Goal: Transaction & Acquisition: Purchase product/service

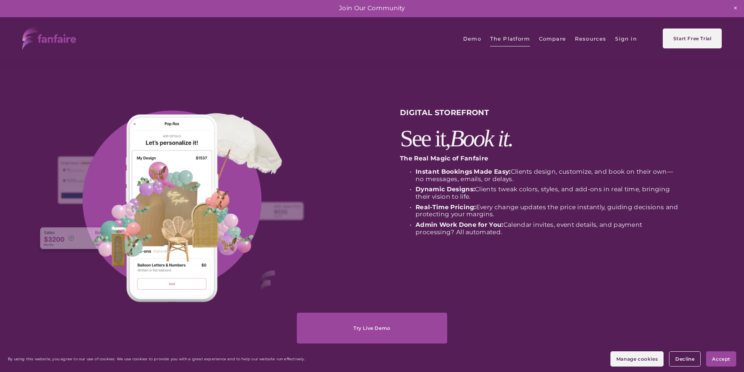
click at [0, 0] on span "Collaborate" at bounding box center [0, 0] width 0 height 0
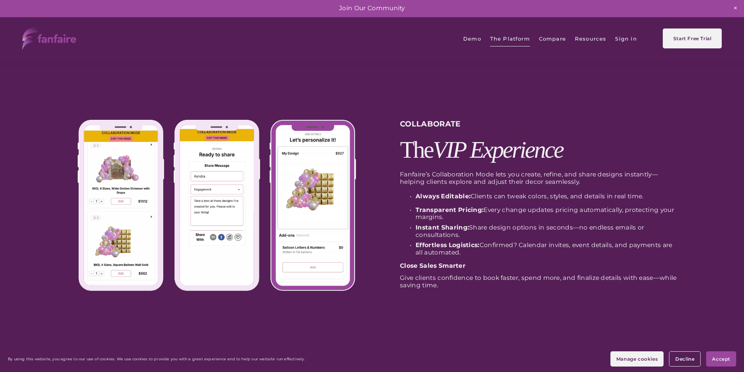
click at [0, 0] on span "Command Center" at bounding box center [0, 0] width 0 height 0
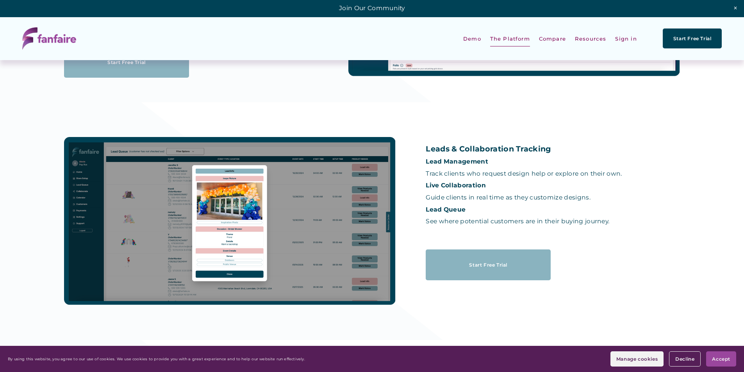
scroll to position [655, 0]
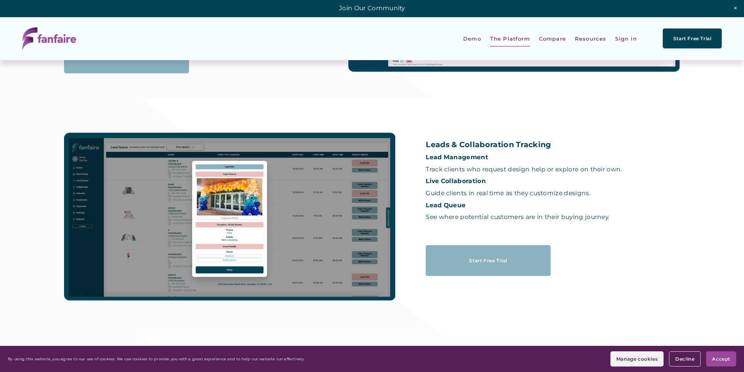
click at [191, 188] on div at bounding box center [230, 217] width 332 height 168
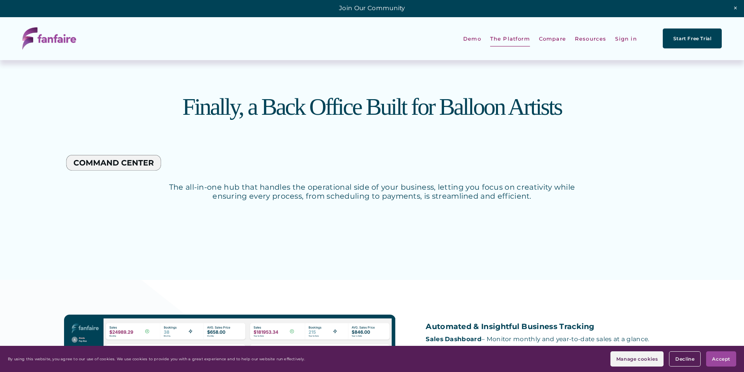
scroll to position [0, 0]
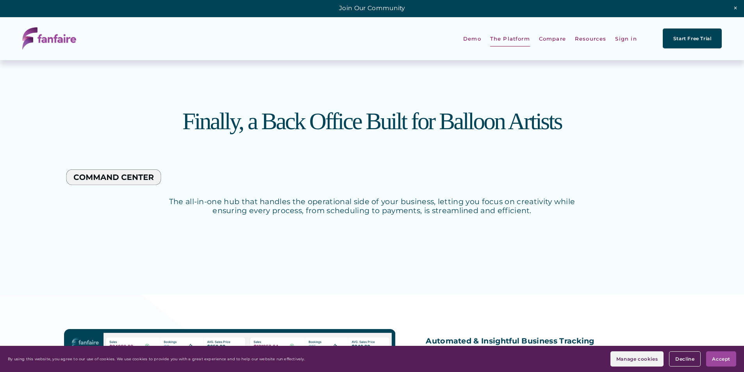
click at [556, 40] on link "Compare" at bounding box center [552, 39] width 27 height 18
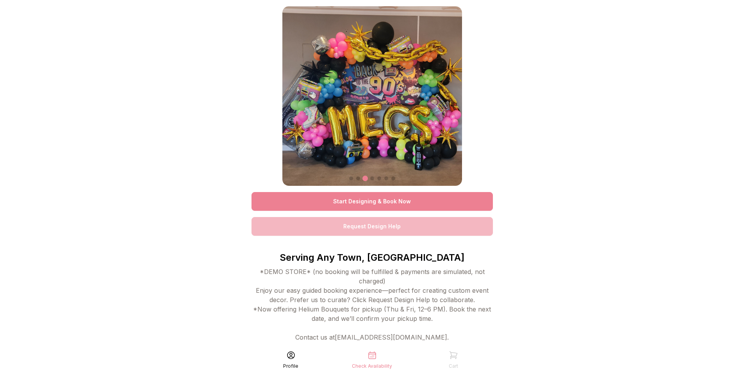
click at [376, 204] on link "Start Designing & Book Now" at bounding box center [372, 201] width 241 height 19
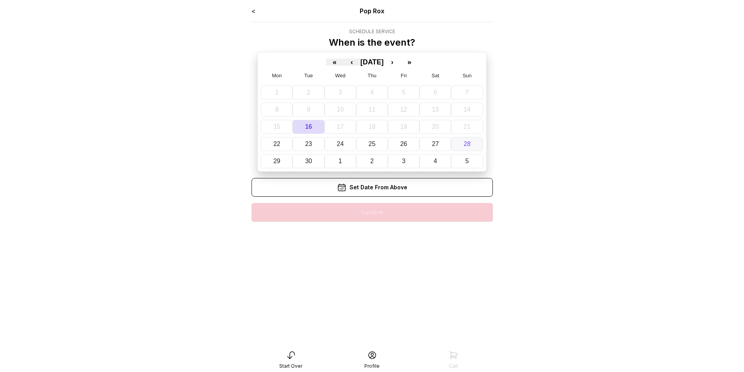
click at [462, 144] on button "28" at bounding box center [467, 144] width 32 height 14
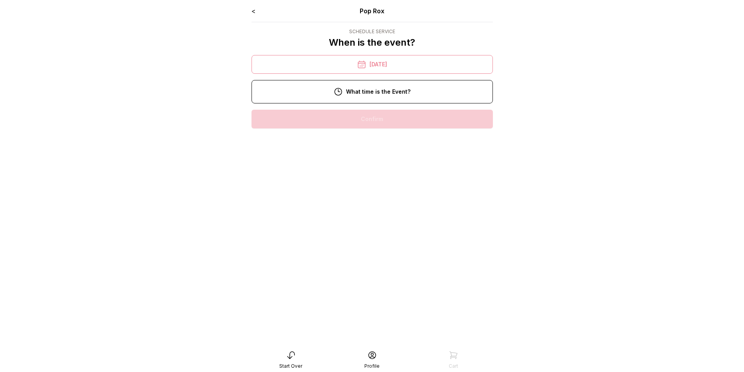
click at [372, 193] on div "4:00 pm" at bounding box center [372, 194] width 229 height 19
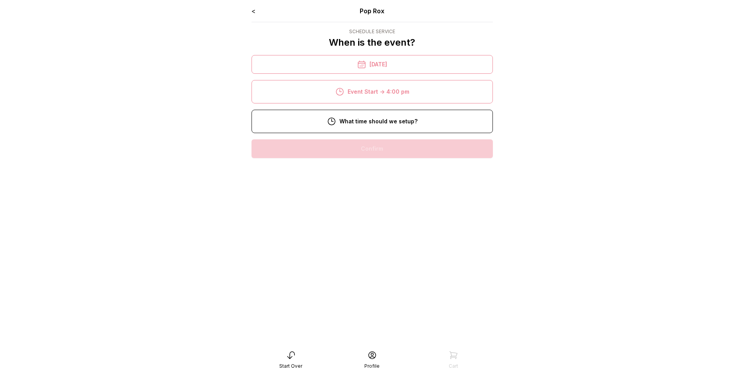
click at [373, 151] on div "11:00 am" at bounding box center [372, 149] width 229 height 19
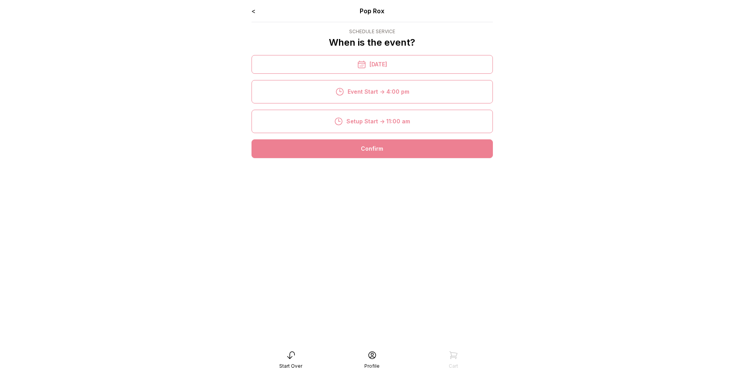
click at [373, 151] on div "Confirm" at bounding box center [372, 149] width 241 height 19
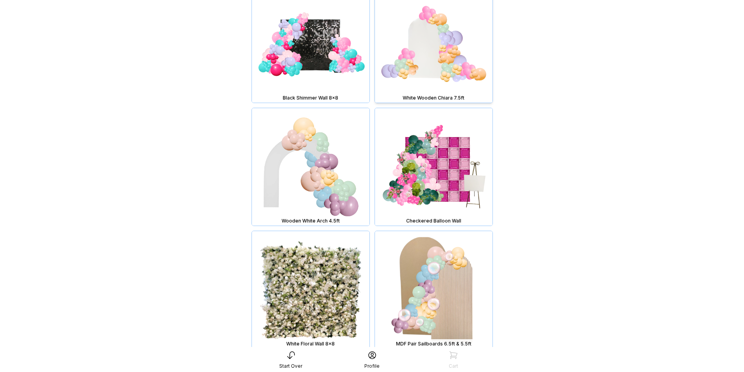
click at [428, 69] on img at bounding box center [434, 44] width 118 height 118
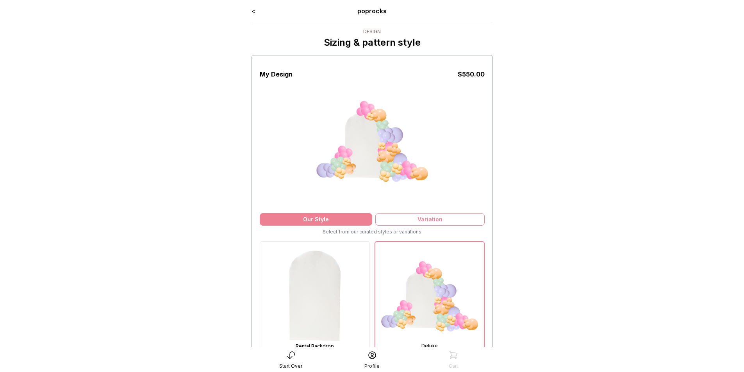
drag, startPoint x: 743, startPoint y: 50, endPoint x: 743, endPoint y: 60, distance: 9.8
click at [743, 60] on main "< poprocks Design Sizing & pattern style My Design $ 550.00 Our Style Variation…" at bounding box center [372, 345] width 744 height 691
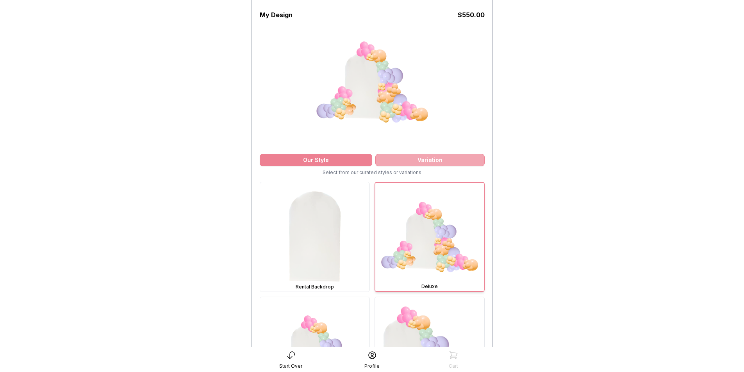
click at [440, 163] on div "Variation" at bounding box center [430, 160] width 109 height 13
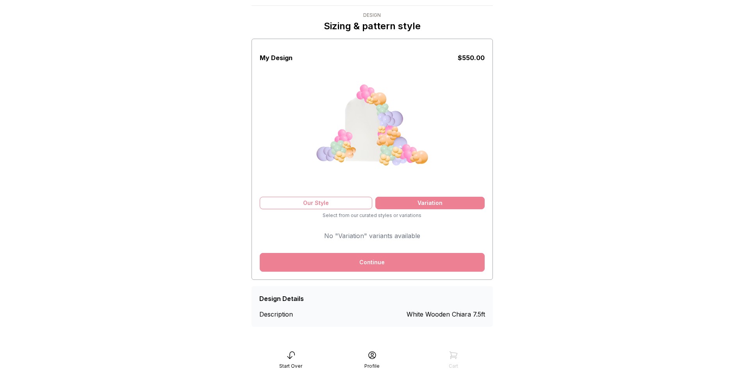
scroll to position [16, 0]
click at [333, 207] on div "Our Style" at bounding box center [316, 203] width 113 height 13
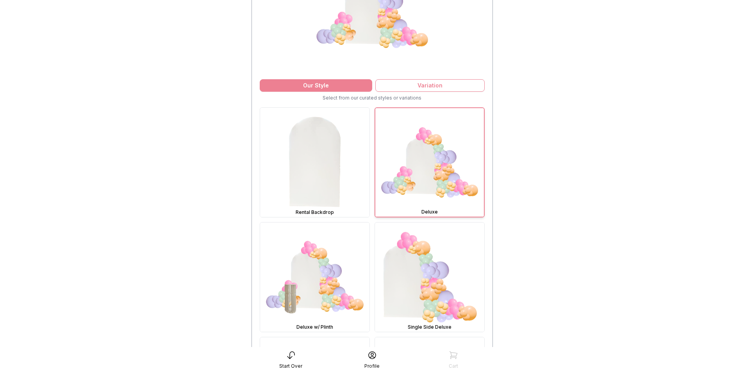
scroll to position [141, 0]
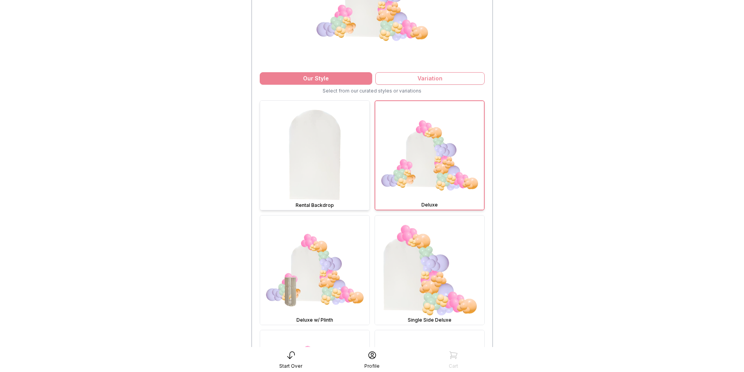
click at [324, 175] on img at bounding box center [314, 155] width 109 height 109
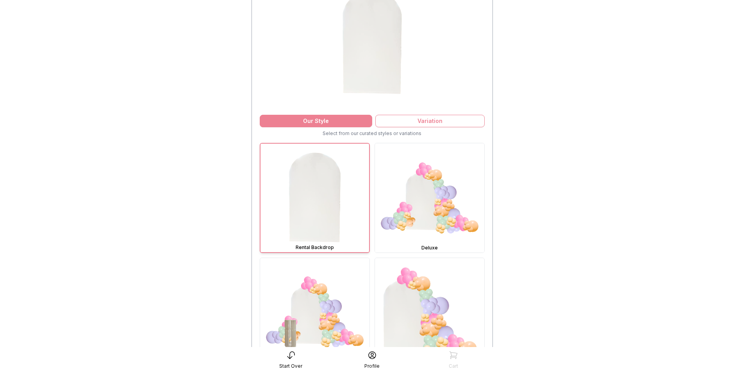
scroll to position [107, 0]
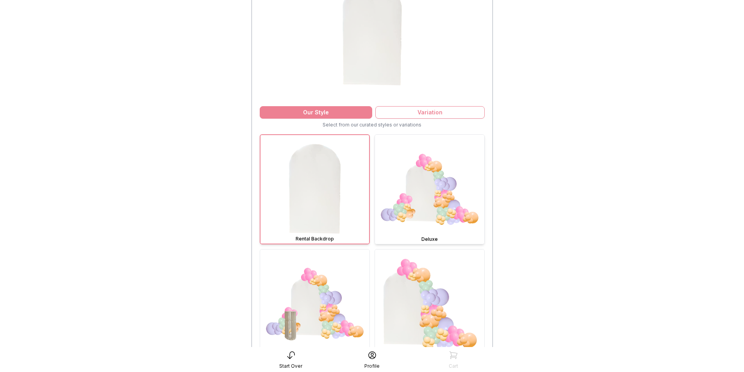
click at [417, 218] on img at bounding box center [429, 189] width 109 height 109
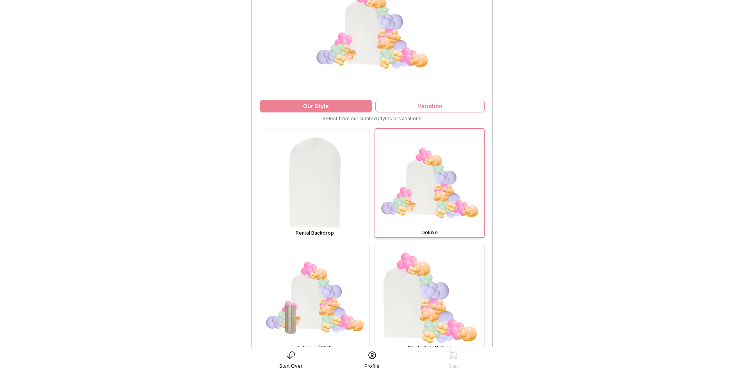
scroll to position [140, 0]
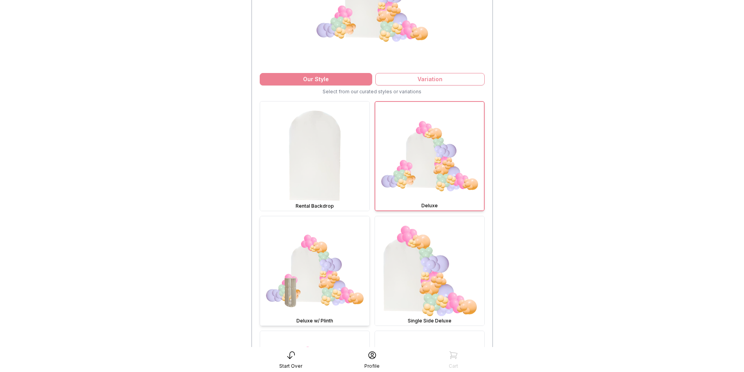
click at [301, 288] on img at bounding box center [314, 270] width 109 height 109
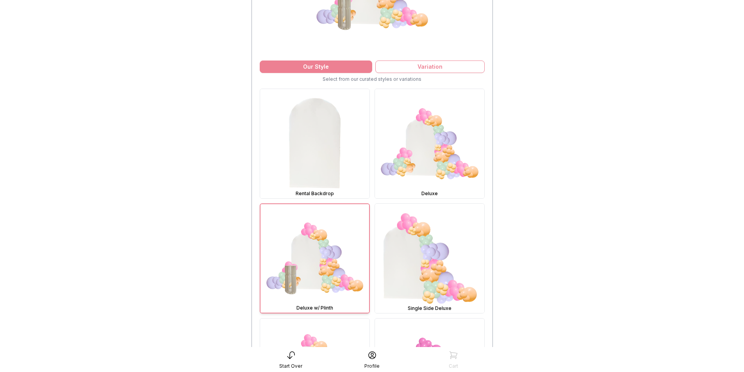
scroll to position [154, 0]
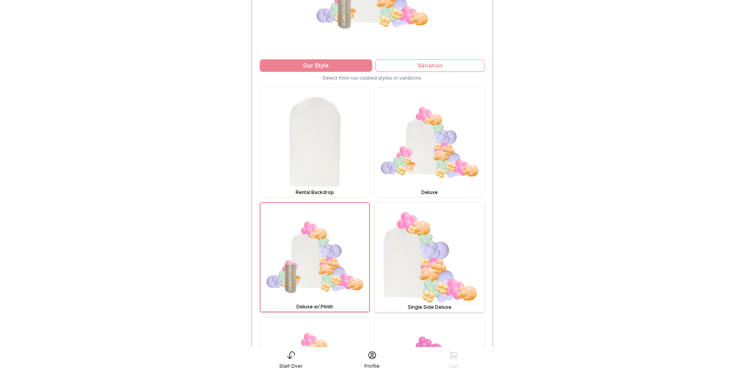
click at [442, 276] on img at bounding box center [429, 257] width 109 height 109
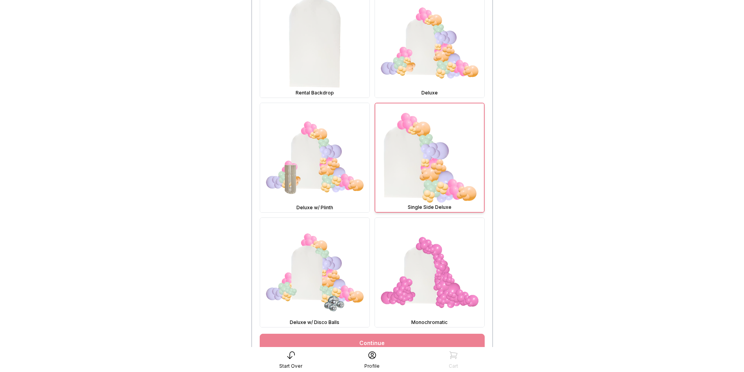
scroll to position [254, 0]
click at [309, 284] on img at bounding box center [314, 271] width 109 height 109
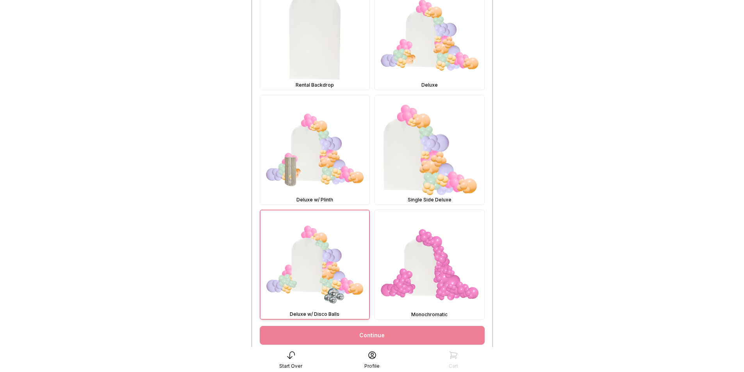
scroll to position [264, 0]
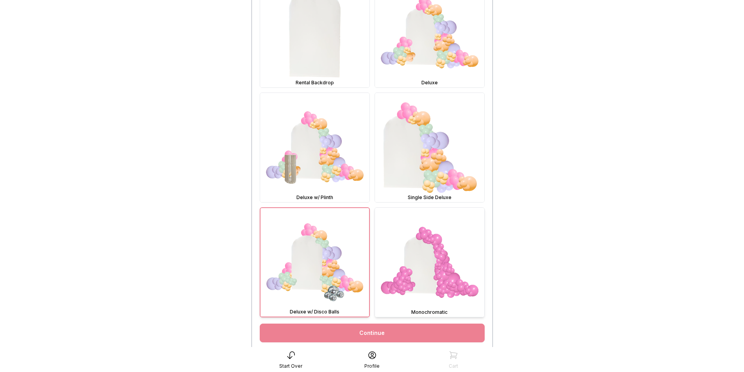
click at [427, 269] on img at bounding box center [429, 262] width 109 height 109
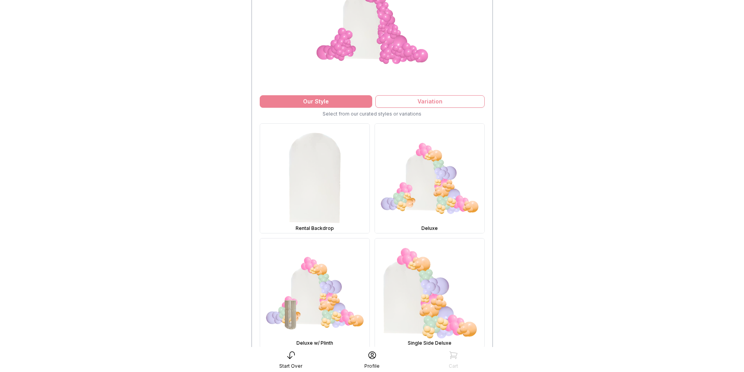
scroll to position [116, 0]
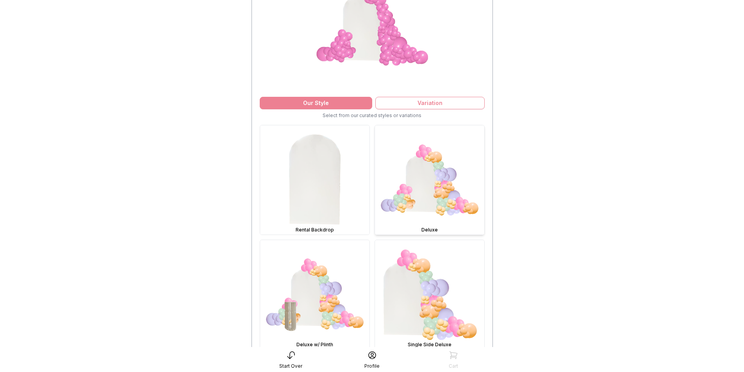
click at [432, 189] on img at bounding box center [429, 179] width 109 height 109
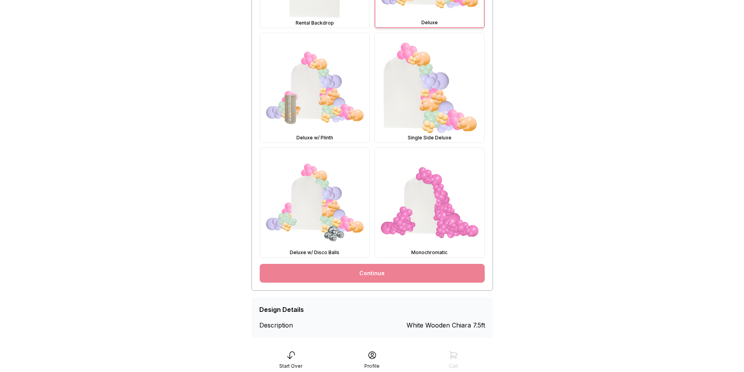
scroll to position [334, 0]
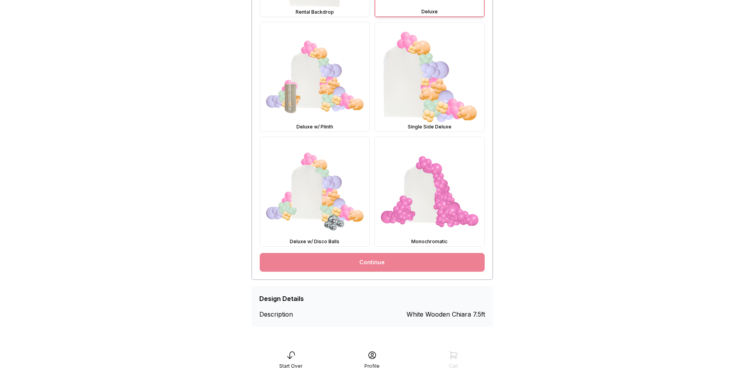
click at [390, 269] on link "Continue" at bounding box center [372, 262] width 225 height 19
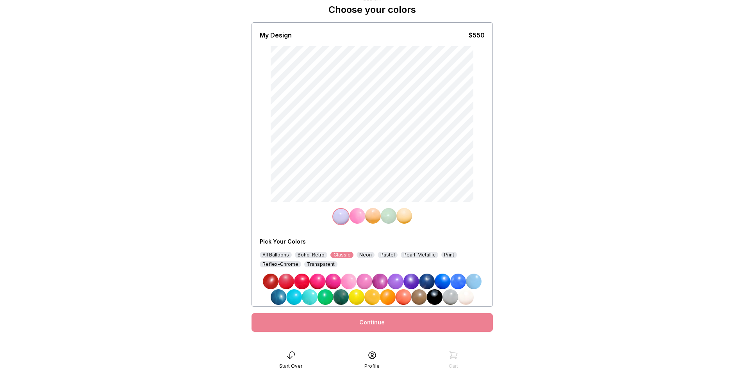
scroll to position [44, 0]
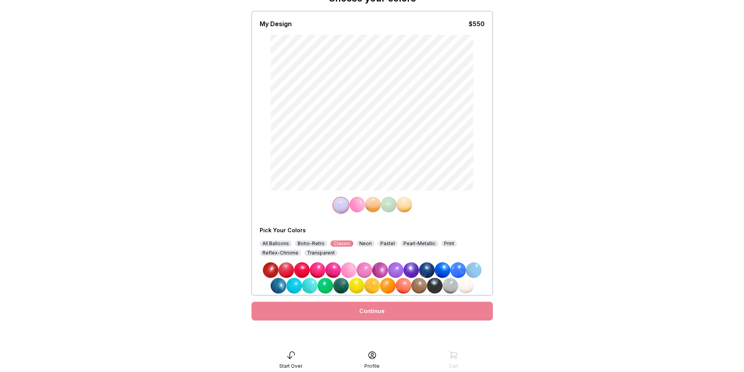
click at [436, 285] on img at bounding box center [435, 286] width 16 height 16
click at [269, 245] on div "All Balloons" at bounding box center [276, 244] width 32 height 6
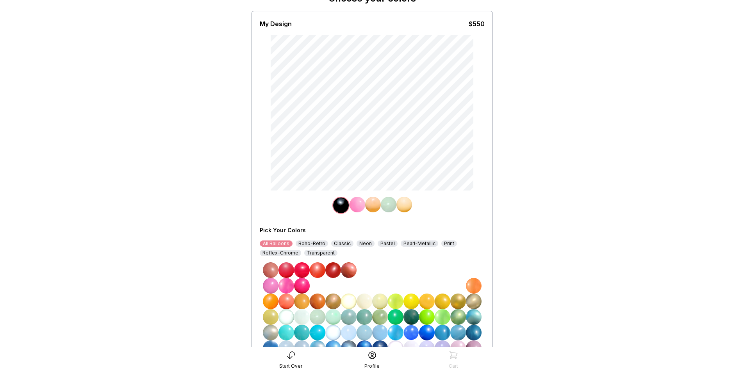
scroll to position [118, 0]
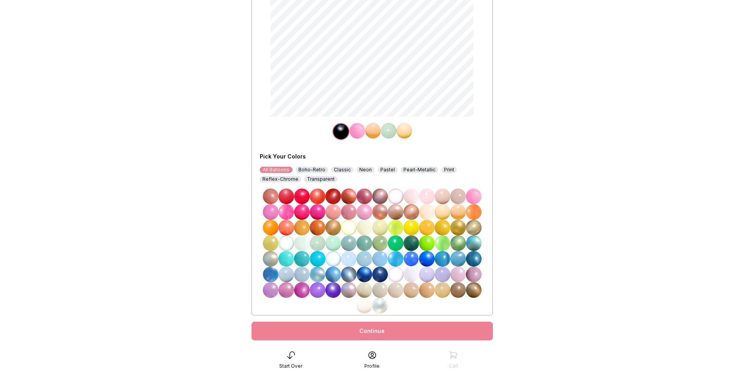
click at [286, 355] on icon at bounding box center [290, 355] width 9 height 9
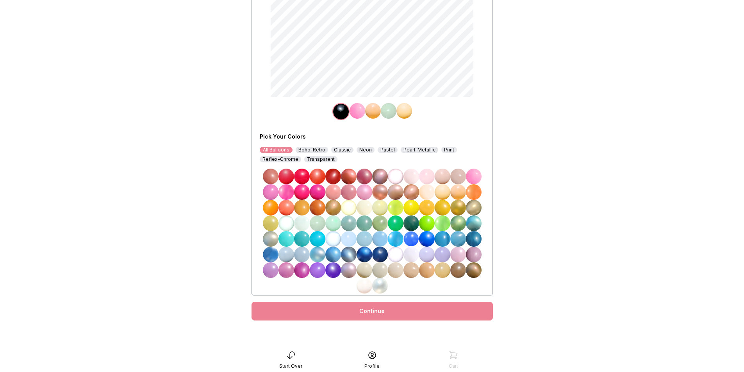
click at [289, 359] on icon at bounding box center [290, 355] width 9 height 9
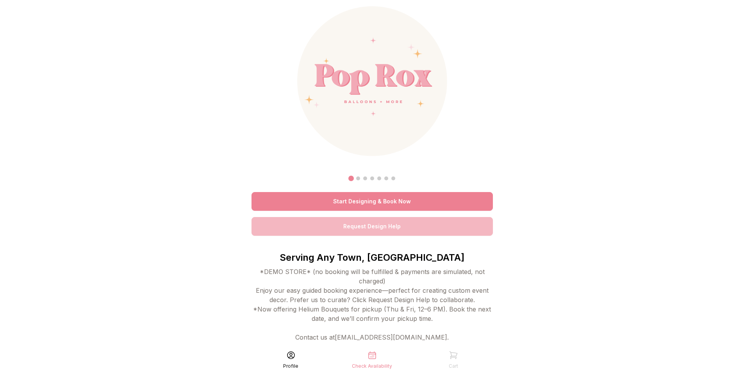
click at [383, 201] on link "Start Designing & Book Now" at bounding box center [372, 201] width 241 height 19
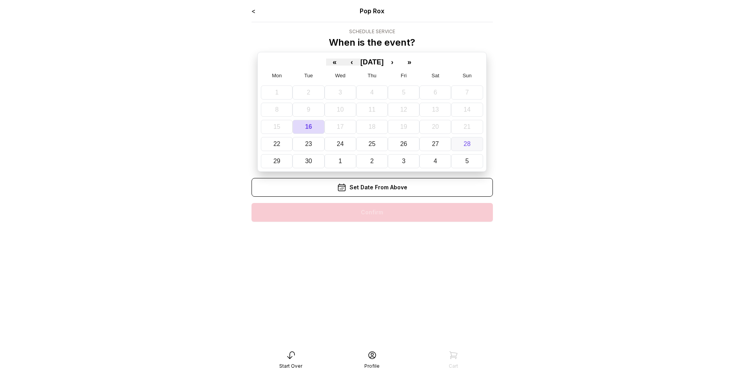
click at [461, 142] on button "28" at bounding box center [467, 144] width 32 height 14
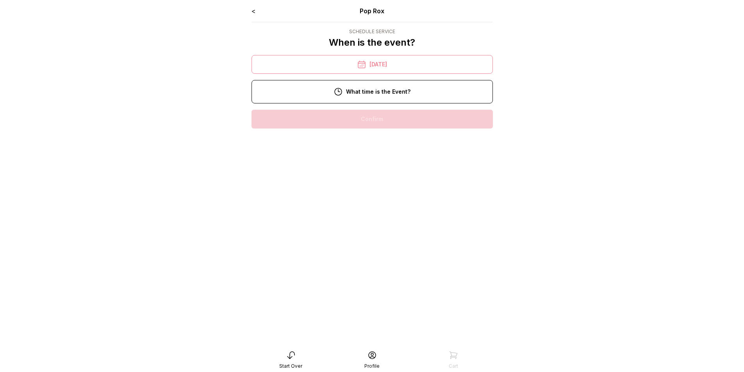
click at [374, 219] on div "5:00 pm" at bounding box center [372, 219] width 229 height 19
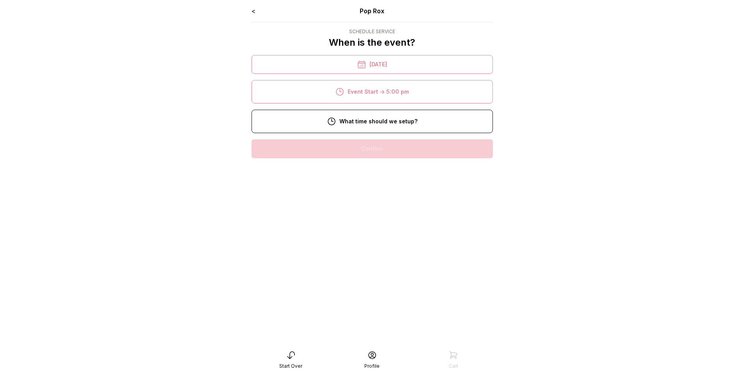
click at [372, 204] on div "1:00 pm" at bounding box center [372, 199] width 229 height 19
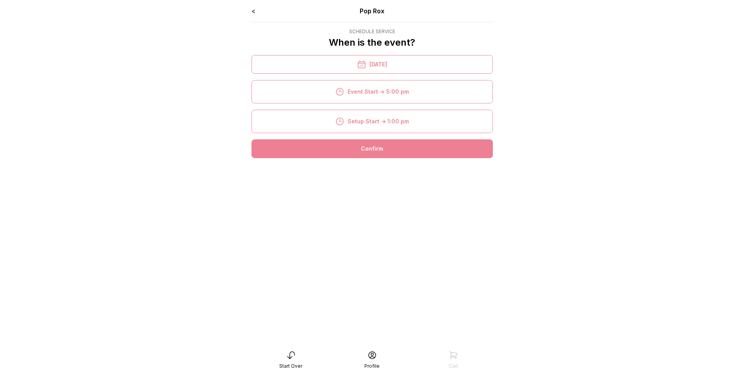
click at [378, 151] on div "Confirm" at bounding box center [372, 149] width 241 height 19
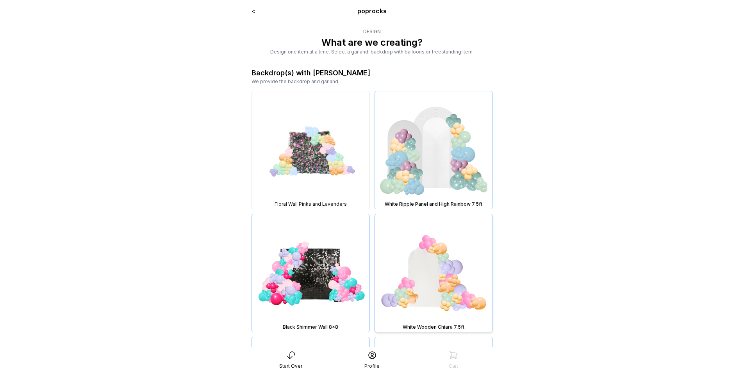
click at [462, 240] on img at bounding box center [434, 274] width 118 height 118
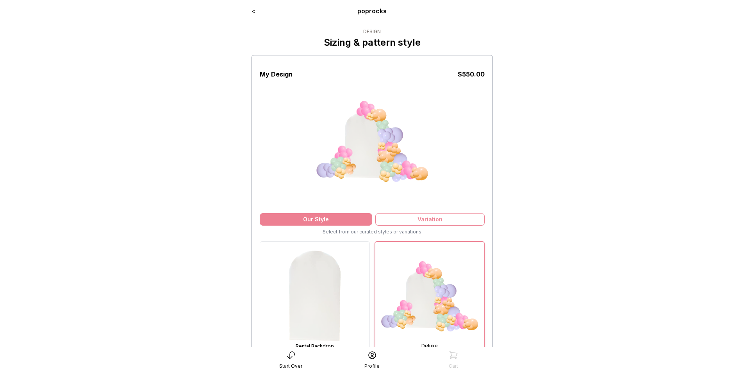
click at [437, 288] on img at bounding box center [430, 296] width 109 height 109
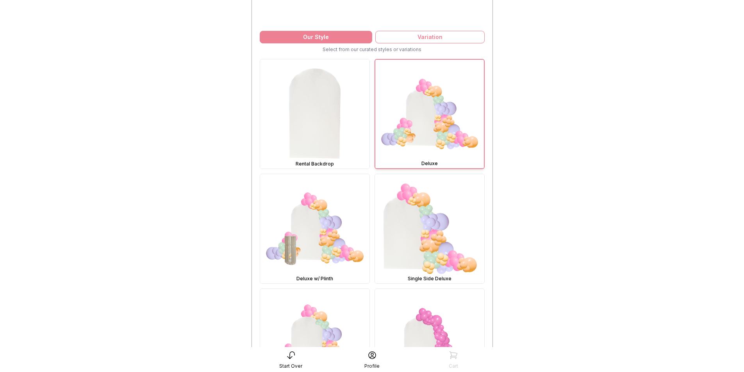
scroll to position [188, 0]
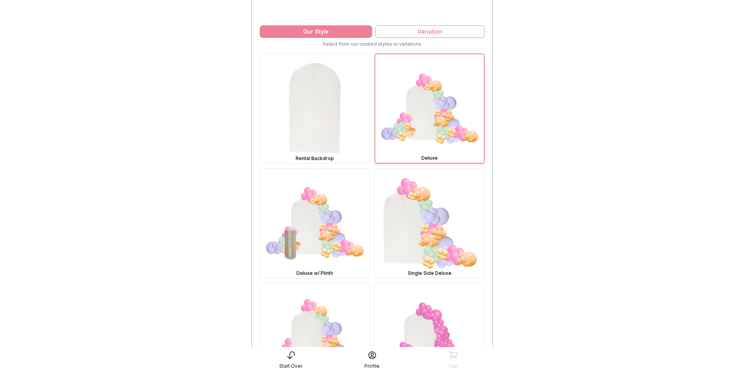
click at [369, 358] on icon at bounding box center [371, 355] width 7 height 7
click at [435, 109] on img at bounding box center [430, 108] width 109 height 109
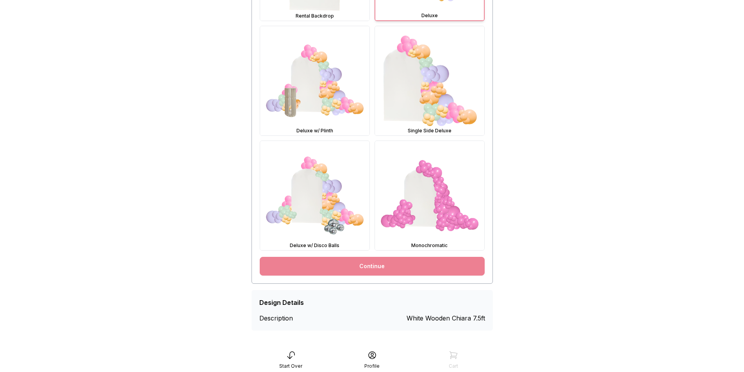
scroll to position [334, 0]
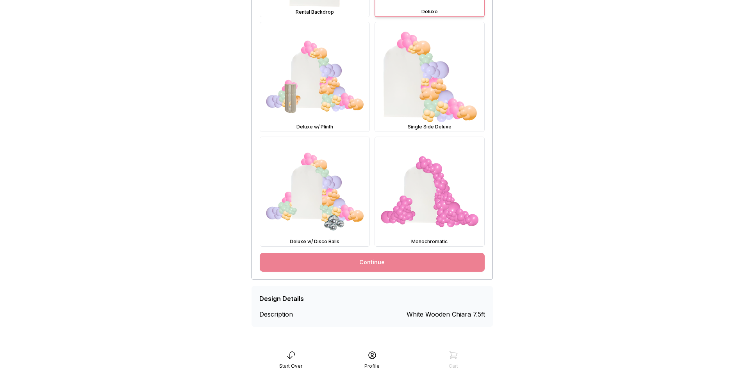
click at [421, 268] on link "Continue" at bounding box center [372, 262] width 225 height 19
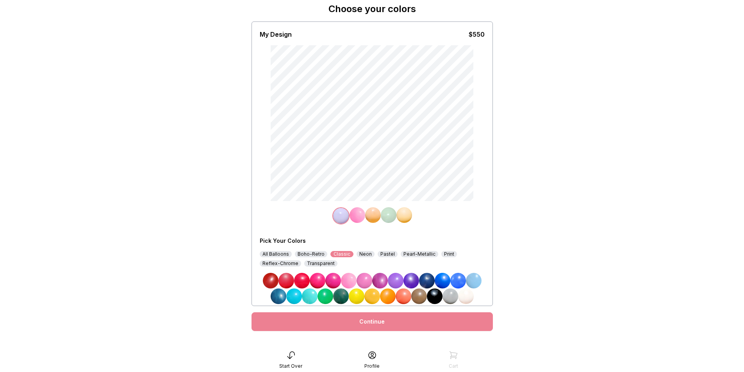
scroll to position [44, 0]
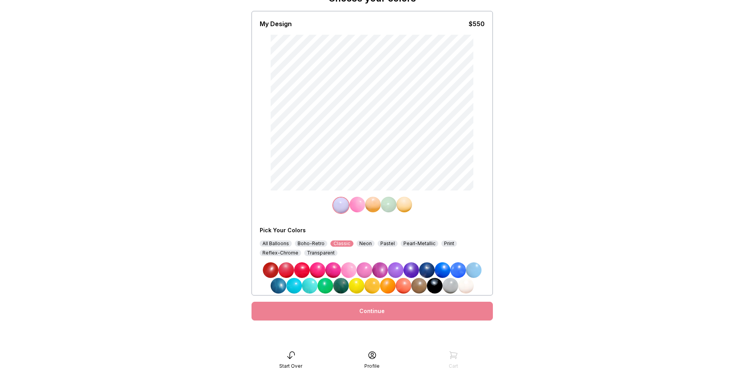
click at [283, 231] on div "Pick Your Colors" at bounding box center [327, 231] width 135 height 8
click at [362, 306] on div "Continue" at bounding box center [372, 311] width 241 height 19
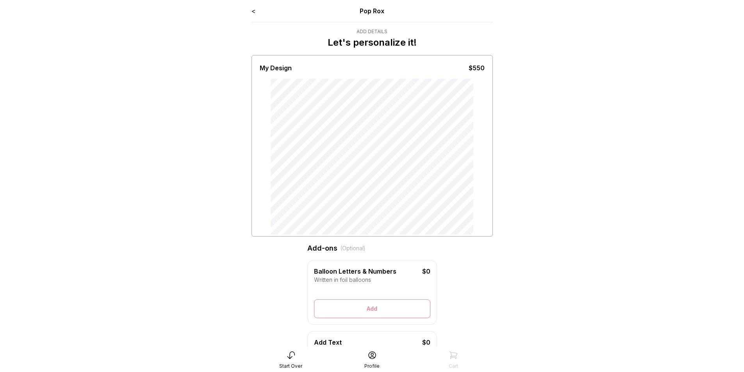
click at [335, 279] on div "Written in foil balloons" at bounding box center [372, 280] width 116 height 8
click at [351, 281] on div "Written in foil balloons" at bounding box center [372, 280] width 116 height 8
drag, startPoint x: 371, startPoint y: 280, endPoint x: 313, endPoint y: 280, distance: 58.6
click at [313, 280] on div "Balloon Letters & Numbers $0 Written in foil balloons Generate Letter Color Num…" at bounding box center [373, 292] width 130 height 65
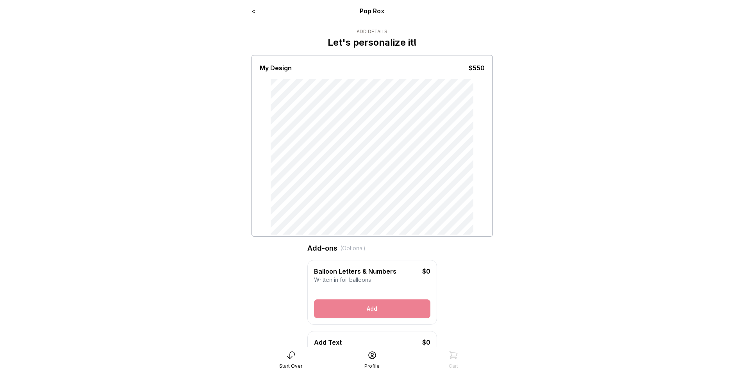
click at [380, 315] on button "Add" at bounding box center [372, 309] width 116 height 19
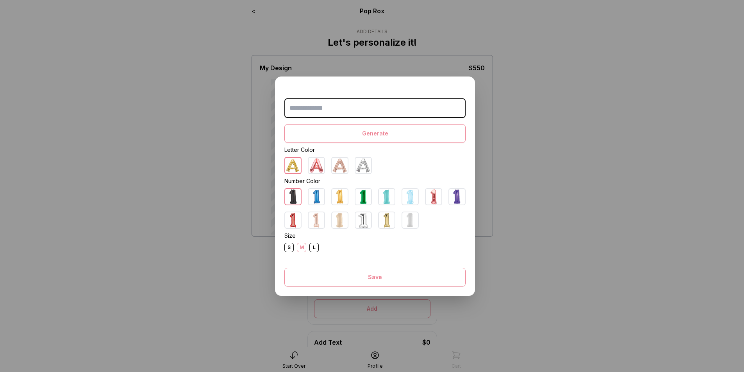
click at [288, 249] on div "S" at bounding box center [288, 247] width 9 height 9
click at [297, 248] on div "M" at bounding box center [301, 247] width 9 height 9
click at [310, 246] on div "L" at bounding box center [313, 247] width 9 height 9
click at [285, 247] on div "S" at bounding box center [288, 247] width 9 height 9
click at [291, 164] on img at bounding box center [293, 166] width 16 height 16
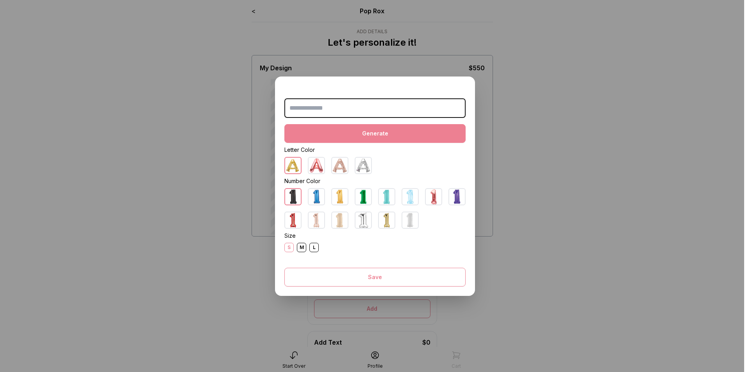
click at [367, 132] on button "Generate" at bounding box center [374, 133] width 181 height 19
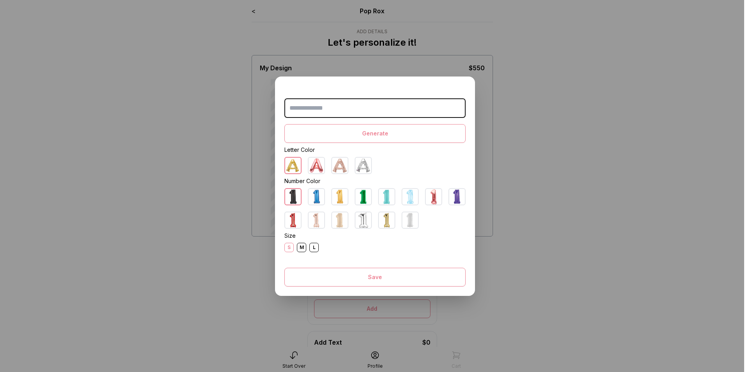
click at [364, 104] on input "text" at bounding box center [374, 108] width 181 height 20
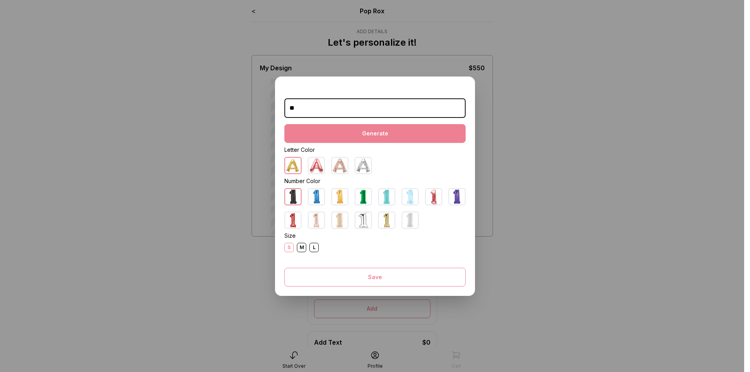
type input "**"
click at [351, 136] on button "Generate" at bounding box center [374, 133] width 181 height 19
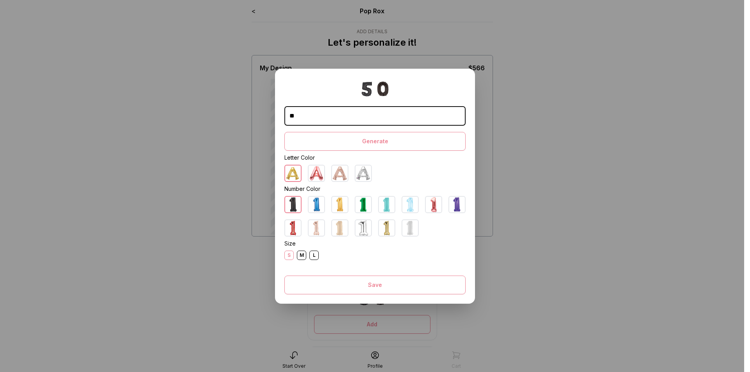
click at [298, 258] on div "M" at bounding box center [301, 255] width 9 height 9
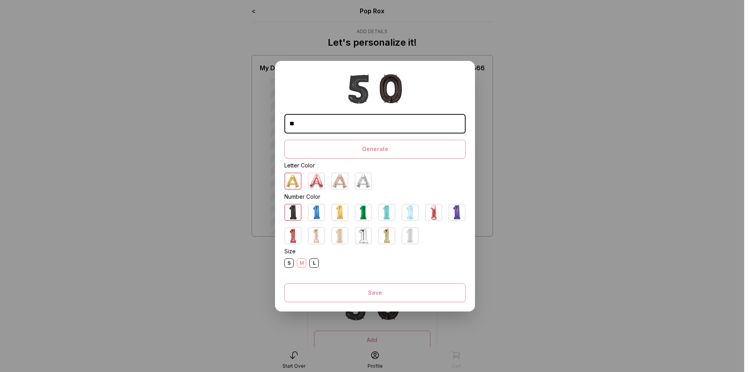
click at [290, 182] on img at bounding box center [293, 181] width 16 height 16
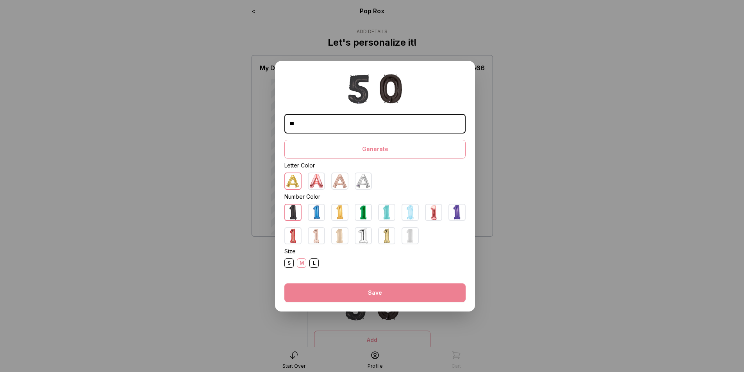
click at [384, 290] on button "Save" at bounding box center [374, 293] width 181 height 19
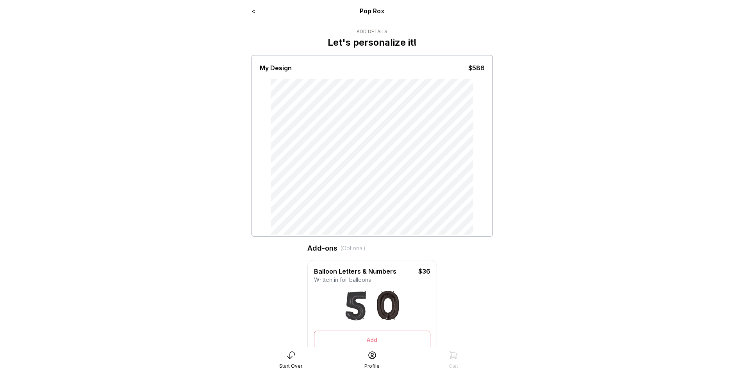
click at [255, 10] on link "<" at bounding box center [254, 11] width 4 height 8
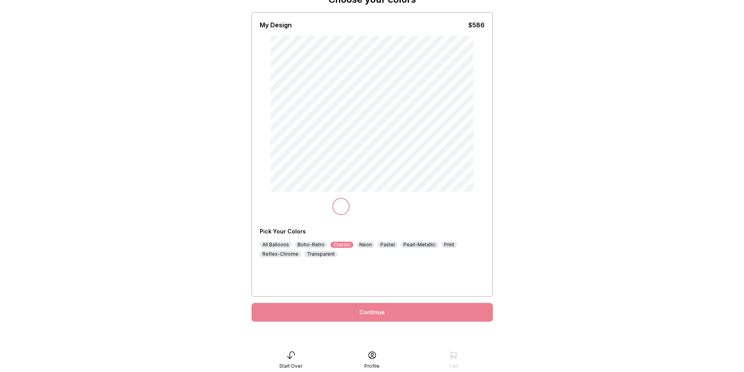
scroll to position [44, 0]
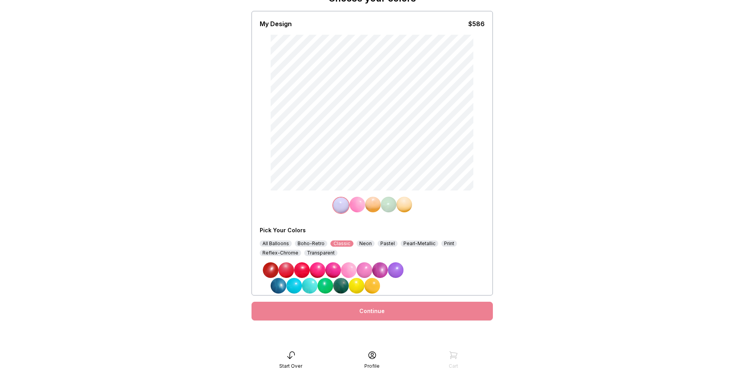
click at [369, 309] on div "Continue" at bounding box center [372, 311] width 241 height 19
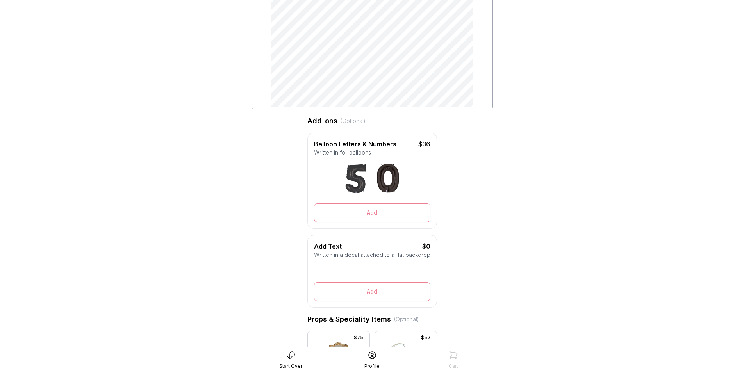
scroll to position [136, 0]
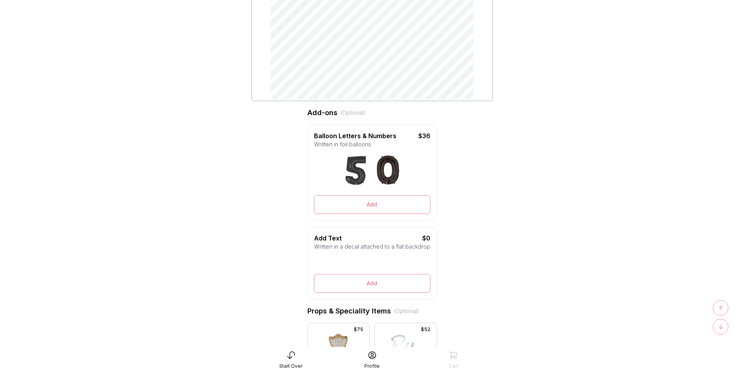
click at [368, 172] on img at bounding box center [356, 170] width 31 height 31
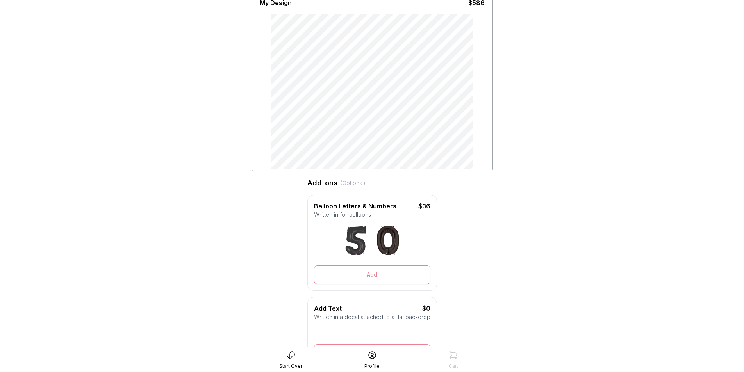
scroll to position [72, 0]
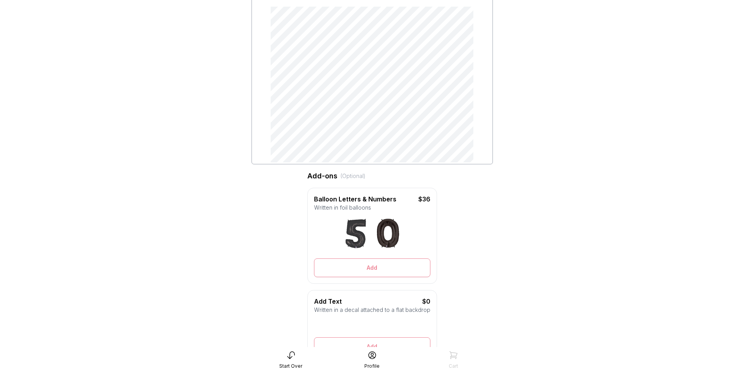
click at [352, 236] on img at bounding box center [356, 233] width 31 height 31
click at [374, 233] on img at bounding box center [387, 233] width 31 height 31
click at [355, 179] on div "(Optional)" at bounding box center [353, 176] width 25 height 8
click at [371, 272] on button "Add" at bounding box center [372, 268] width 116 height 19
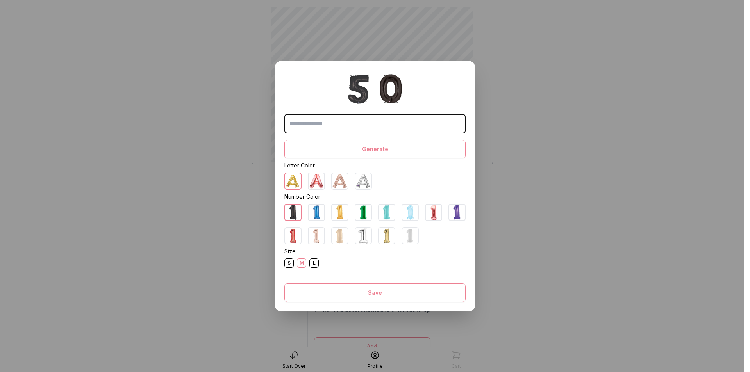
click at [284, 264] on div "S" at bounding box center [288, 263] width 9 height 9
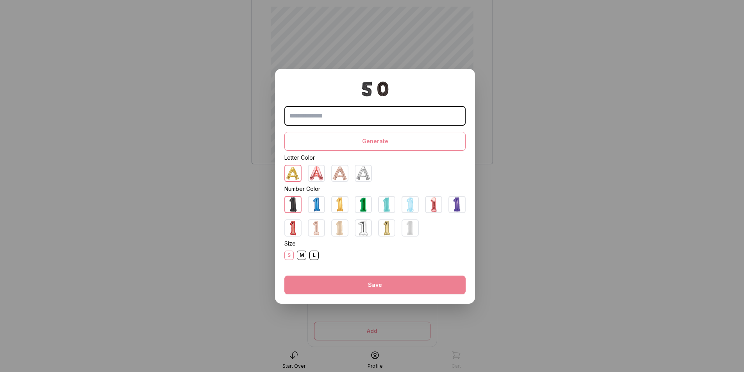
click at [385, 288] on button "Save" at bounding box center [374, 285] width 181 height 19
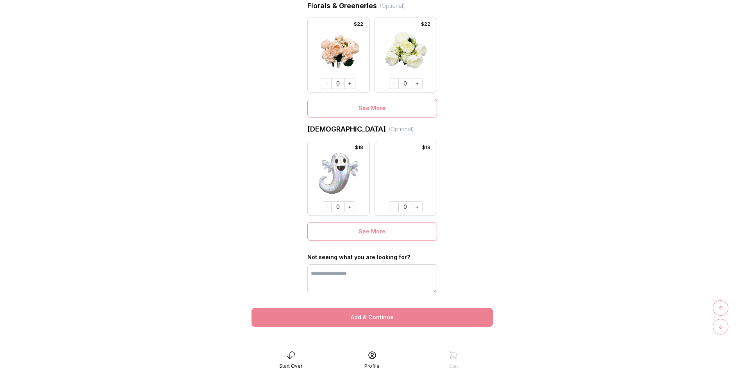
scroll to position [545, 0]
click at [377, 320] on button "Add & Continue" at bounding box center [372, 317] width 241 height 19
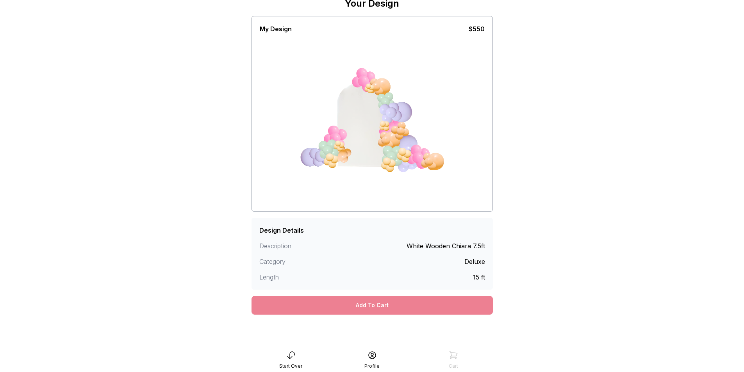
scroll to position [36, 0]
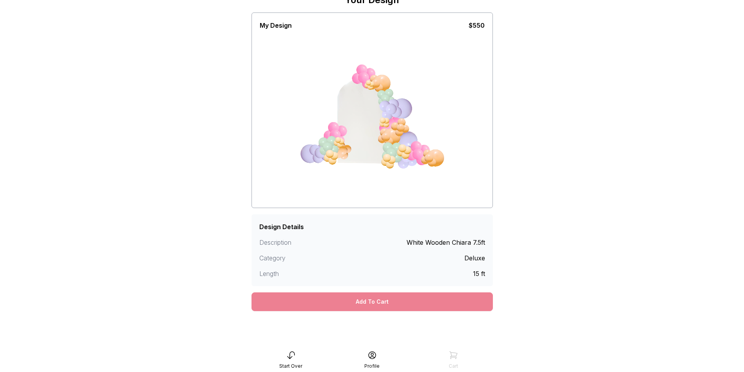
click at [389, 300] on div "Add To Cart" at bounding box center [372, 302] width 241 height 19
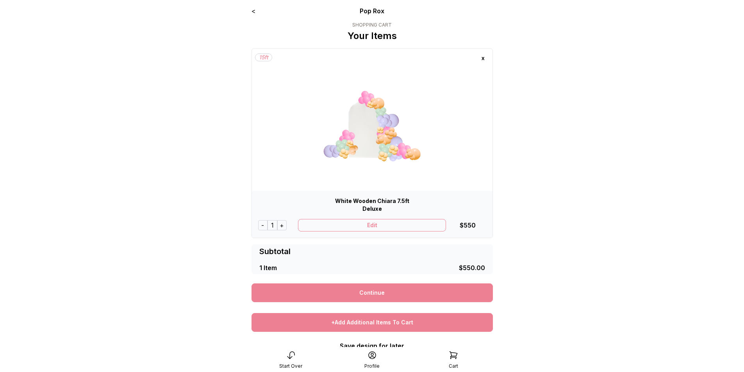
click at [378, 326] on div "+Add Additional Items To Cart" at bounding box center [372, 322] width 241 height 19
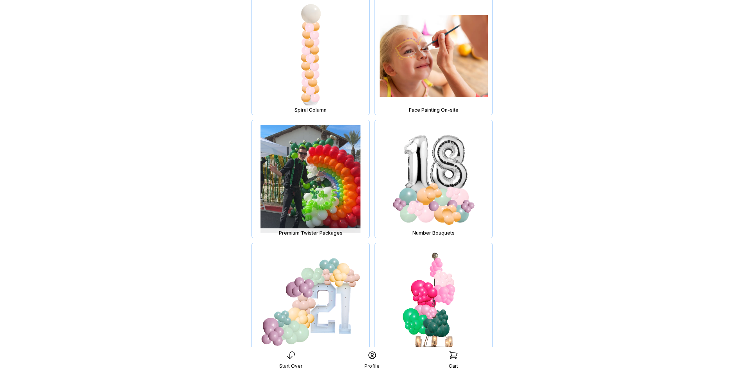
scroll to position [3477, 0]
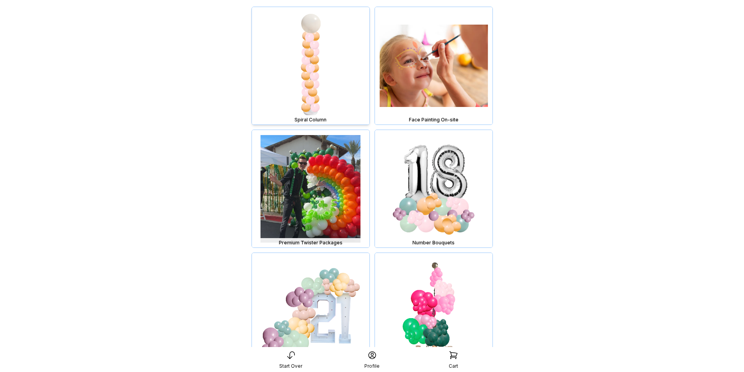
click at [317, 79] on img at bounding box center [311, 66] width 118 height 118
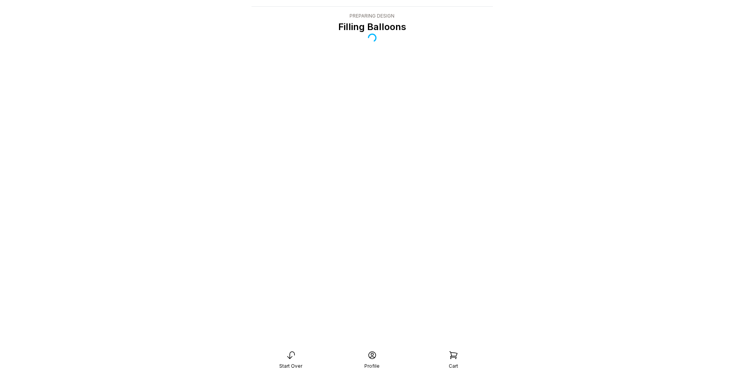
scroll to position [16, 0]
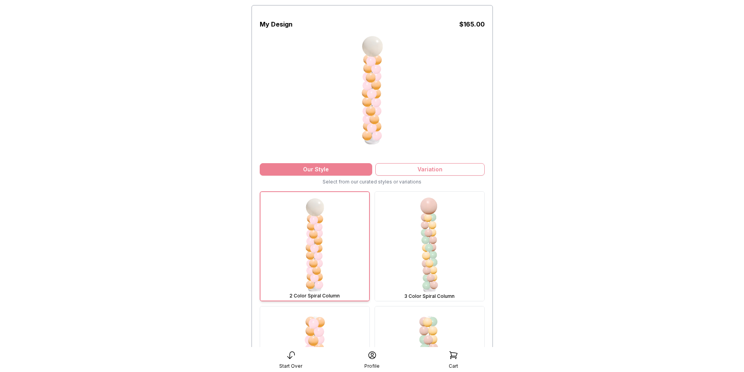
scroll to position [46, 0]
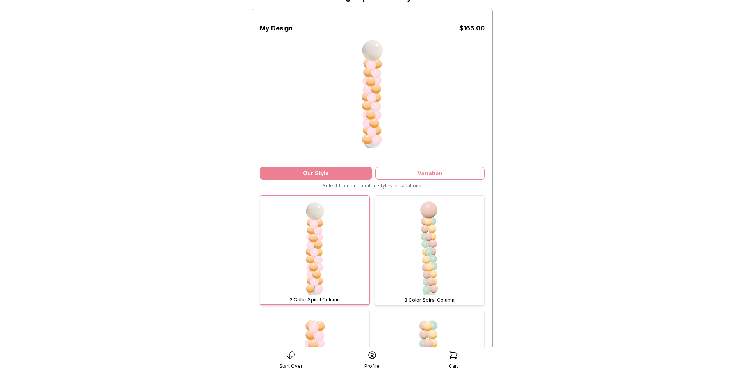
click at [439, 235] on img at bounding box center [429, 250] width 109 height 109
click at [311, 243] on img at bounding box center [314, 250] width 109 height 109
click at [417, 245] on img at bounding box center [429, 250] width 109 height 109
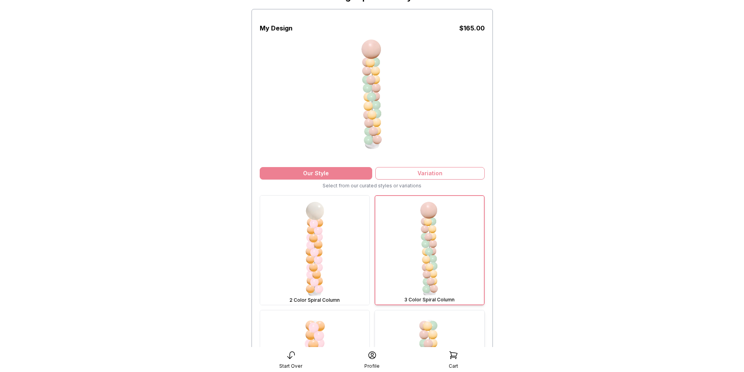
click at [431, 333] on img at bounding box center [429, 365] width 109 height 109
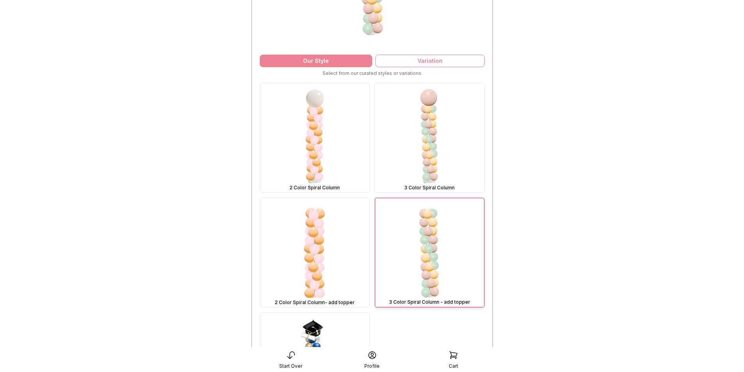
scroll to position [157, 0]
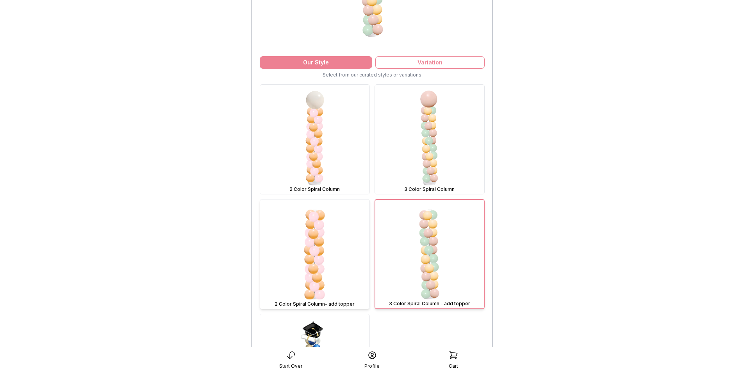
click at [305, 240] on img at bounding box center [314, 254] width 109 height 109
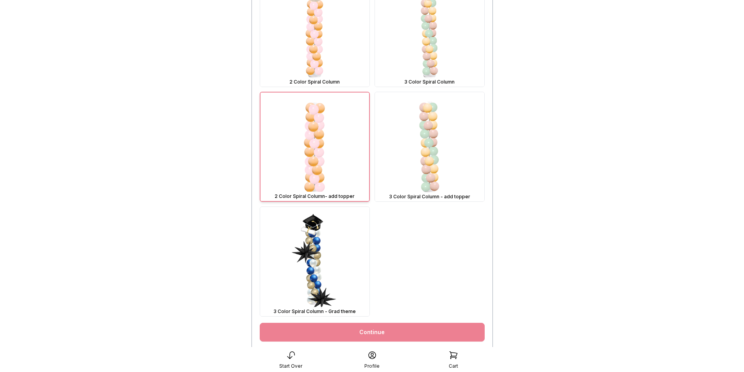
scroll to position [267, 0]
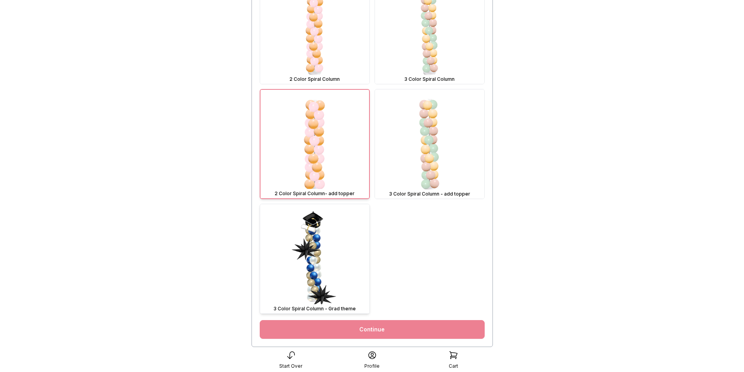
click at [303, 244] on img at bounding box center [314, 258] width 109 height 109
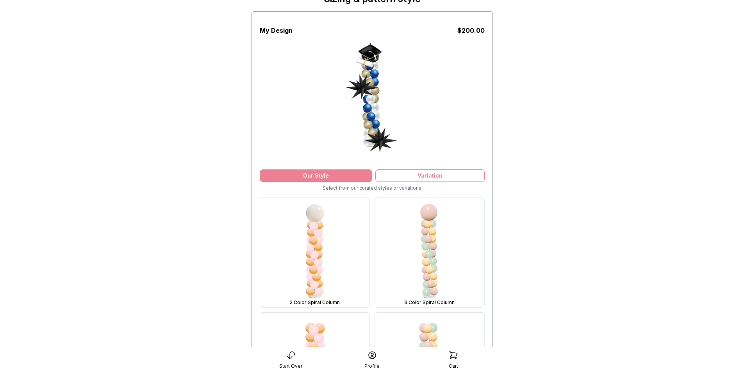
scroll to position [42, 0]
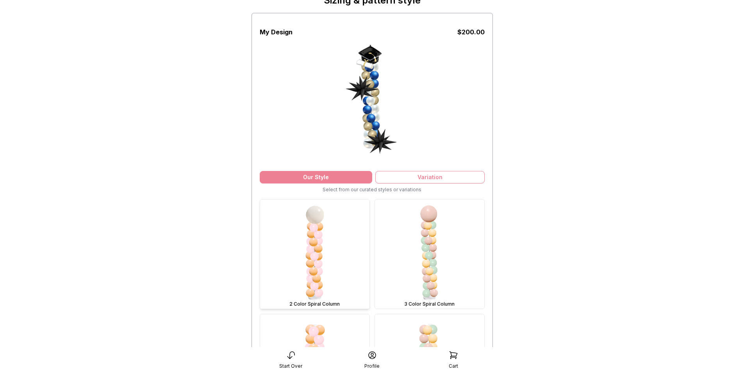
click at [316, 252] on img at bounding box center [314, 254] width 109 height 109
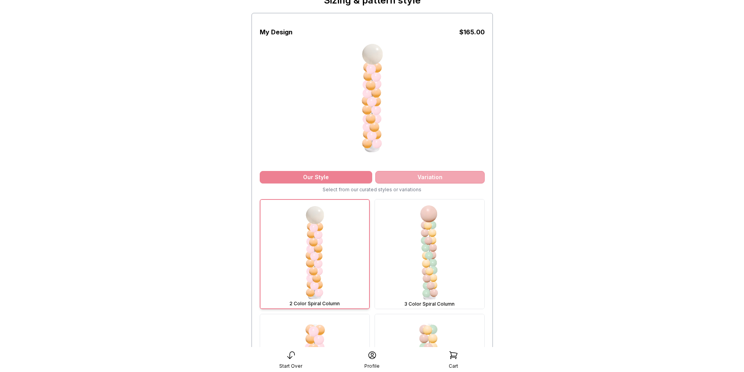
click at [420, 176] on div "Variation" at bounding box center [430, 177] width 109 height 13
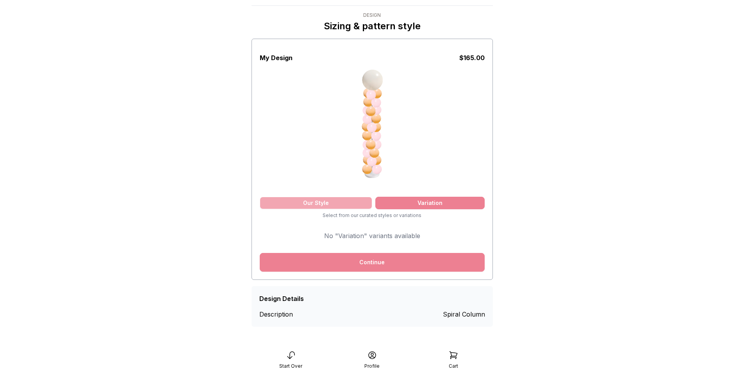
click at [306, 201] on div "Our Style" at bounding box center [316, 203] width 113 height 13
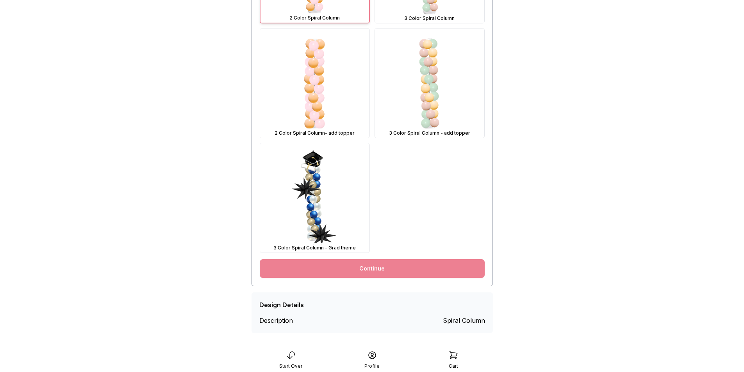
scroll to position [334, 0]
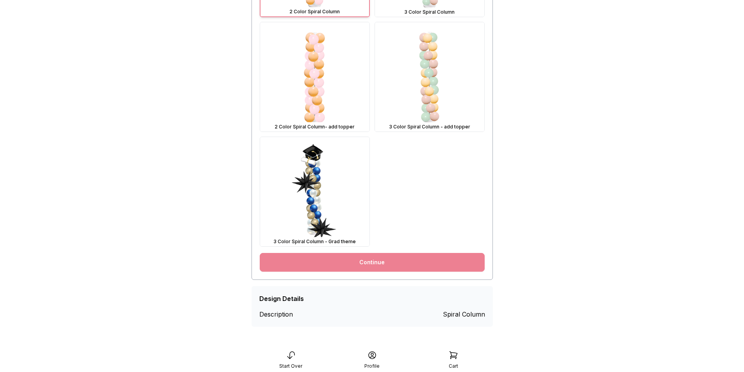
click at [360, 258] on link "Continue" at bounding box center [372, 262] width 225 height 19
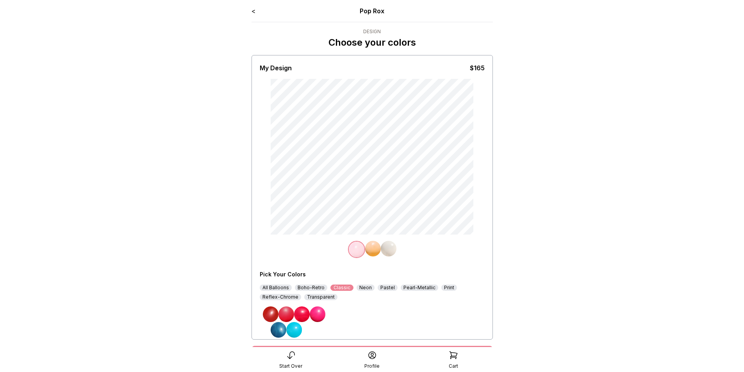
click at [354, 251] on img at bounding box center [357, 250] width 16 height 16
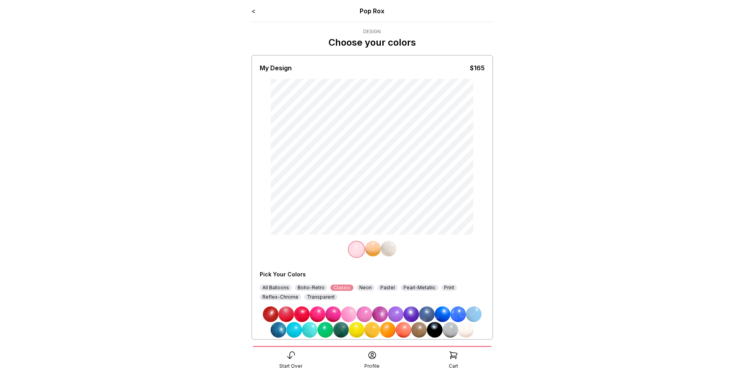
click at [425, 314] on img at bounding box center [427, 315] width 16 height 16
click at [373, 252] on img at bounding box center [373, 249] width 16 height 16
click at [463, 327] on img at bounding box center [466, 330] width 16 height 16
click at [389, 250] on img at bounding box center [389, 249] width 16 height 16
click at [301, 314] on img at bounding box center [302, 315] width 16 height 16
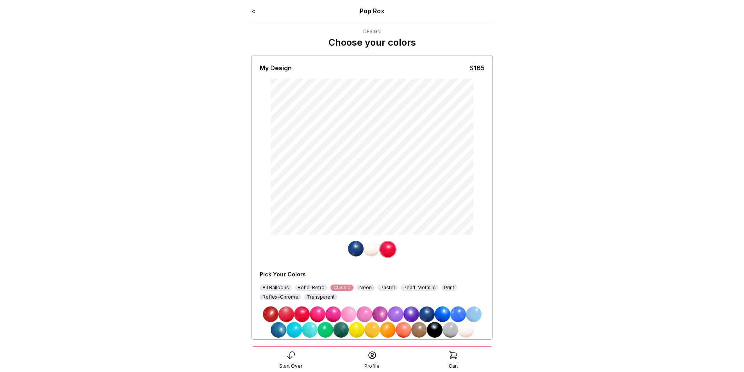
click at [367, 247] on img at bounding box center [372, 249] width 16 height 16
click at [444, 317] on img at bounding box center [443, 315] width 16 height 16
click at [390, 248] on img at bounding box center [389, 249] width 16 height 16
click at [465, 329] on img at bounding box center [466, 330] width 16 height 16
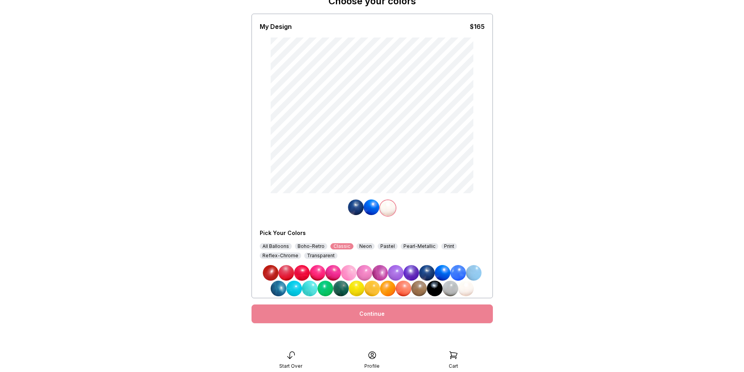
scroll to position [44, 0]
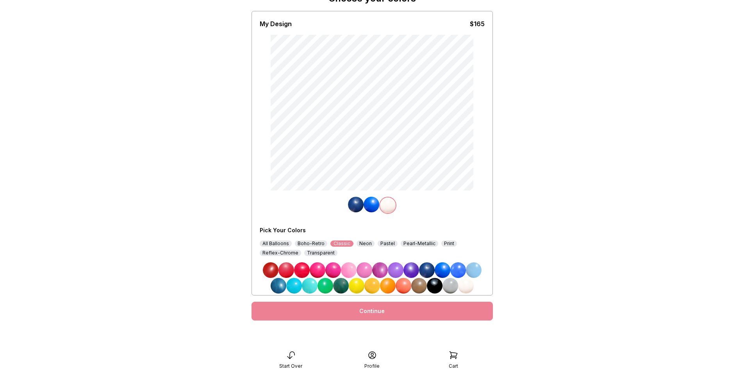
click at [384, 312] on div "Continue" at bounding box center [372, 311] width 241 height 19
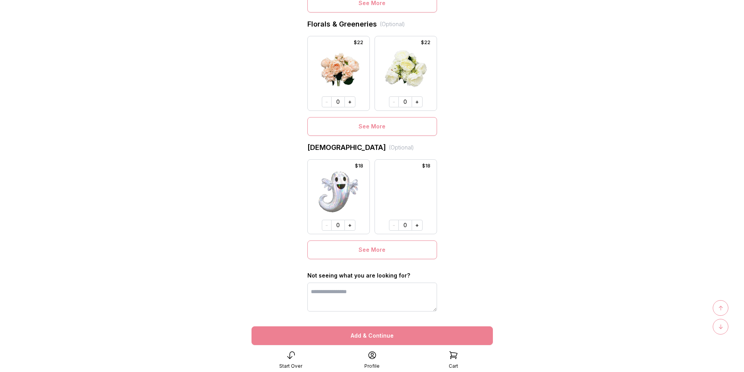
scroll to position [545, 0]
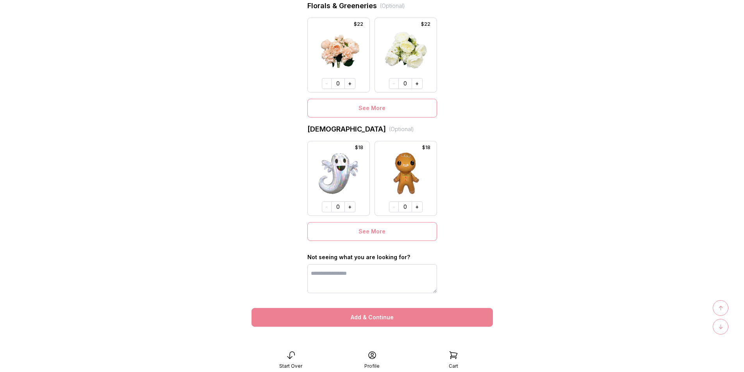
click at [367, 315] on button "Add & Continue" at bounding box center [372, 317] width 241 height 19
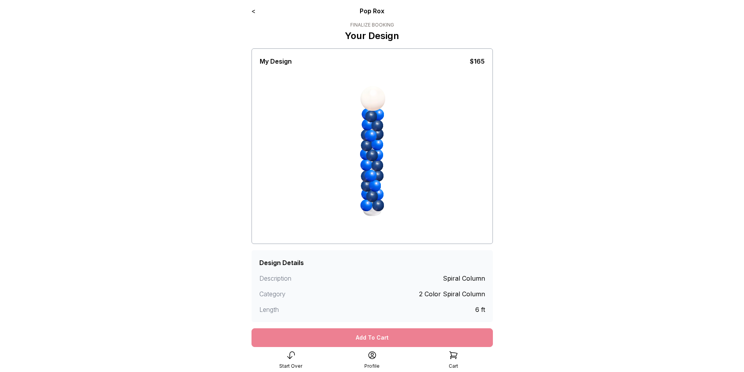
click at [384, 334] on div "Add To Cart" at bounding box center [372, 338] width 241 height 19
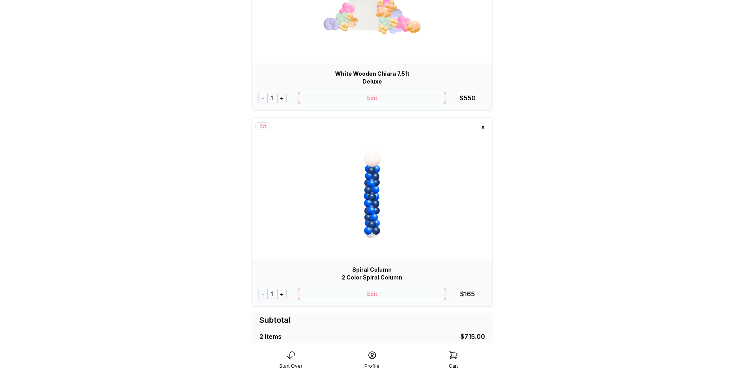
scroll to position [135, 0]
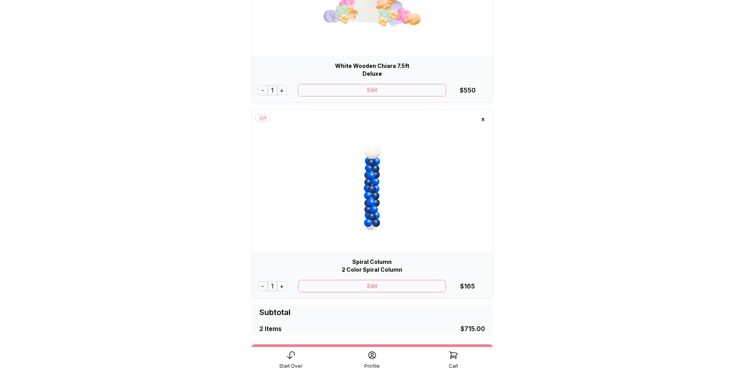
click at [281, 286] on div "+" at bounding box center [281, 286] width 9 height 10
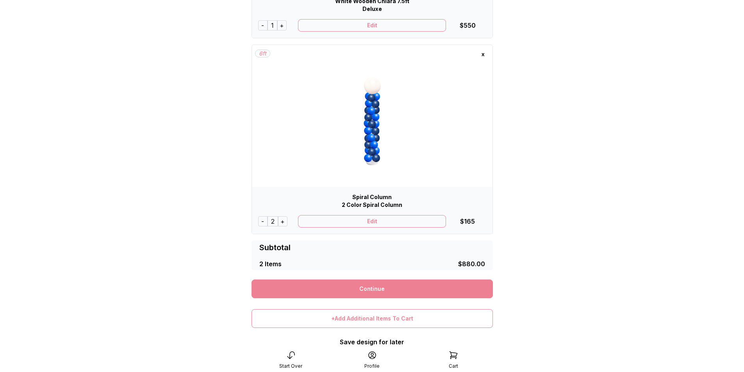
scroll to position [202, 0]
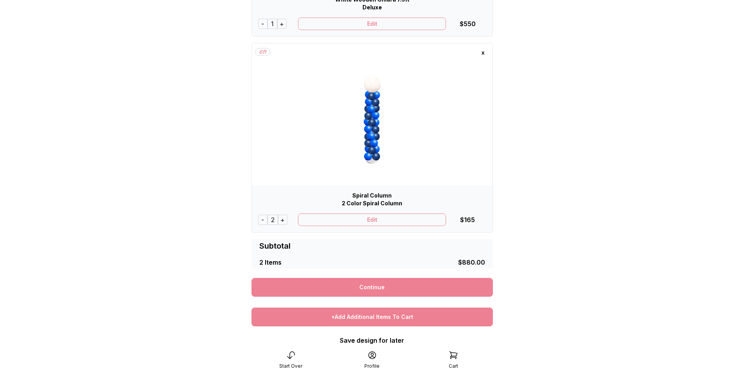
click at [367, 313] on div "+Add Additional Items To Cart" at bounding box center [372, 317] width 241 height 19
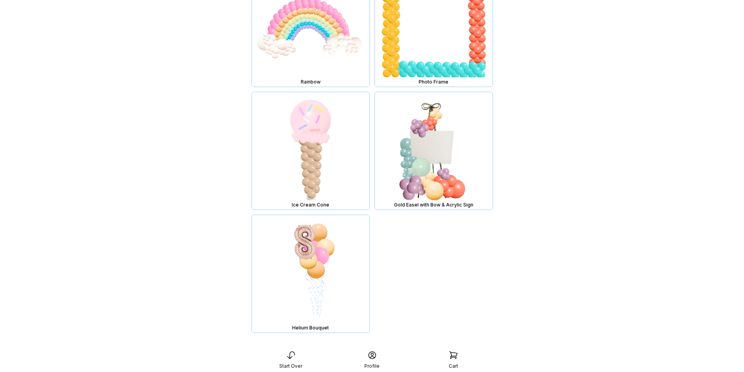
scroll to position [3978, 0]
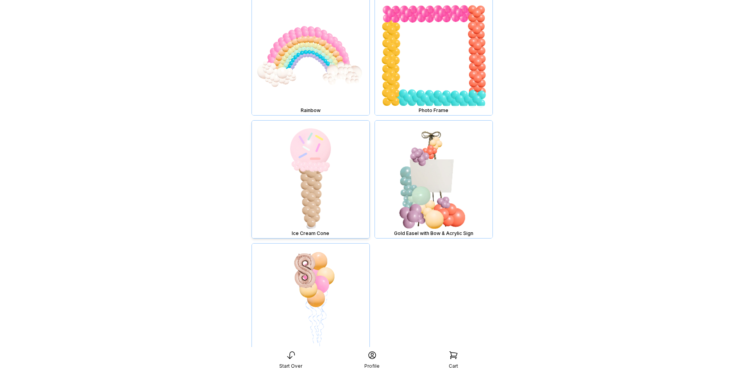
click at [326, 185] on img at bounding box center [311, 180] width 118 height 118
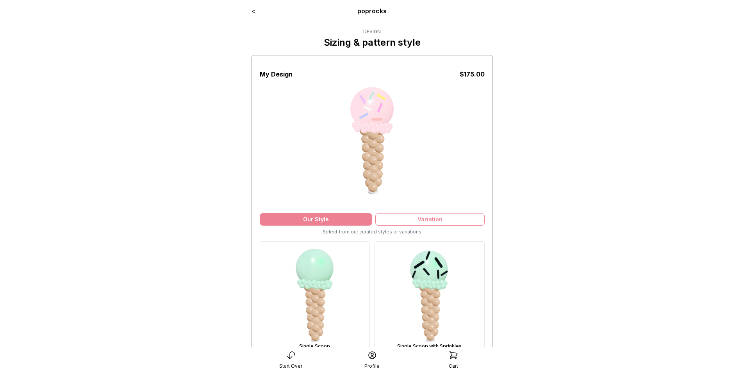
click at [253, 11] on link "<" at bounding box center [254, 11] width 4 height 8
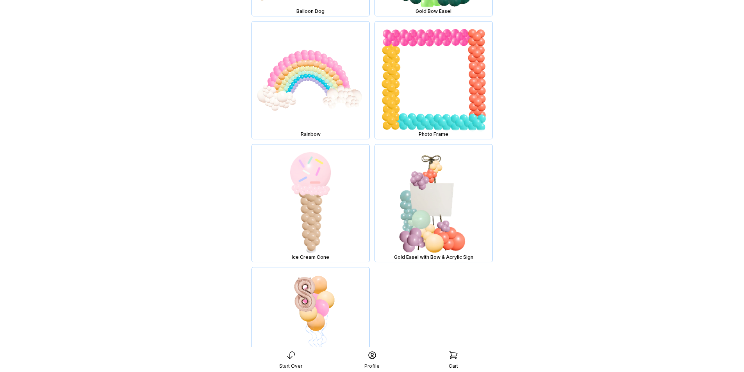
scroll to position [4007, 0]
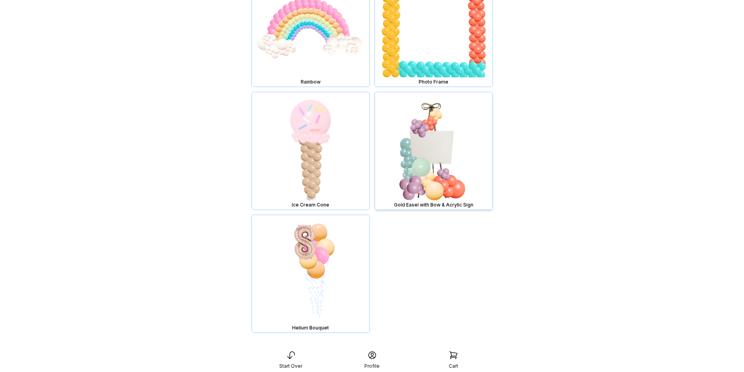
click at [434, 155] on img at bounding box center [434, 151] width 118 height 118
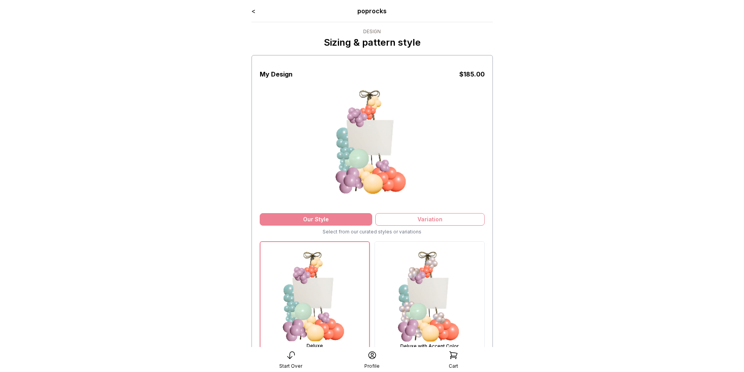
click at [256, 11] on link "<" at bounding box center [254, 11] width 4 height 8
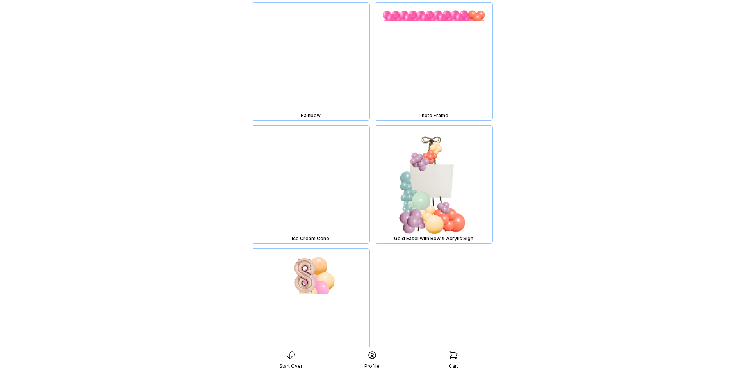
scroll to position [4007, 0]
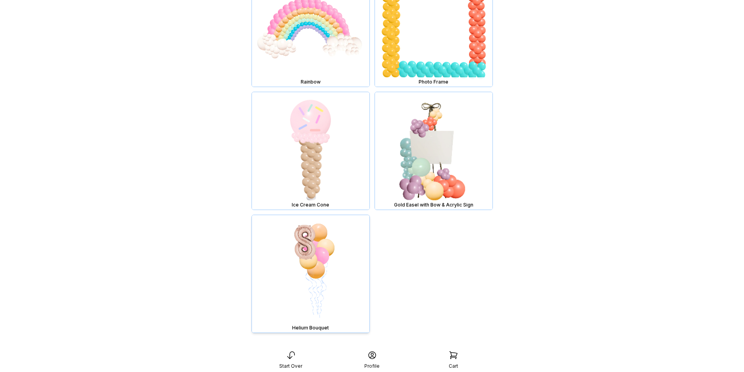
click at [317, 267] on img at bounding box center [311, 274] width 118 height 118
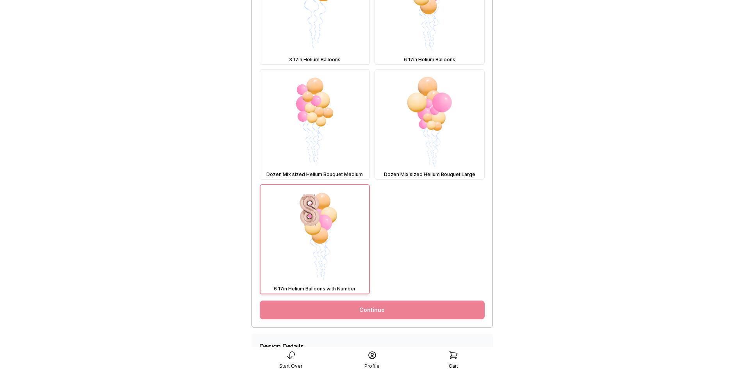
scroll to position [288, 0]
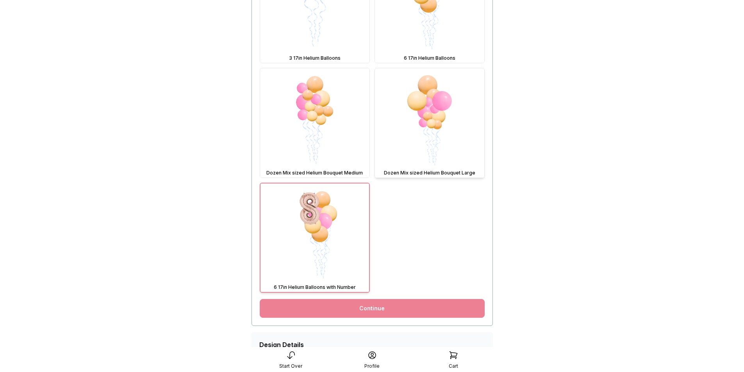
click at [430, 114] on img at bounding box center [429, 122] width 109 height 109
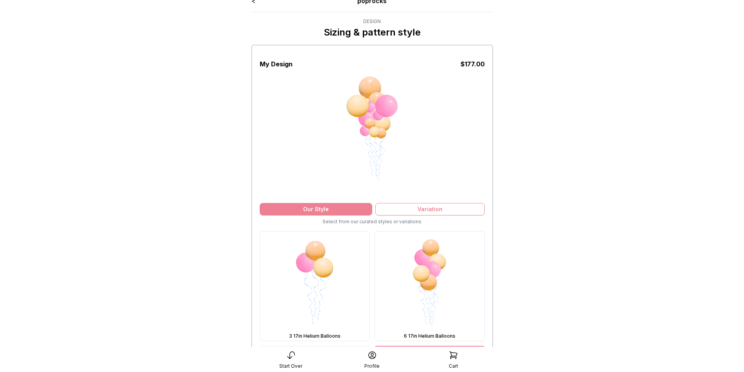
scroll to position [0, 0]
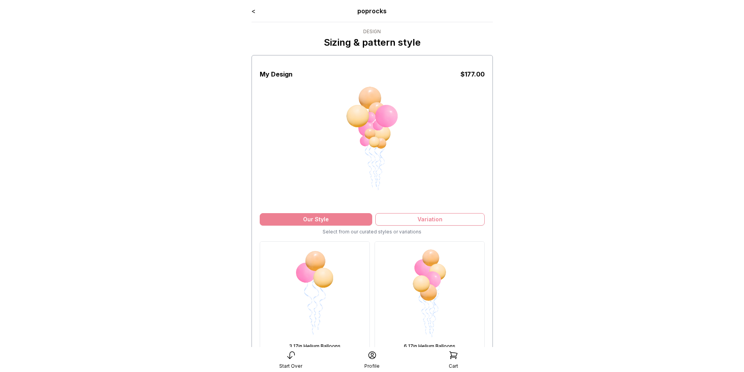
click at [250, 9] on div "< poprocks Design Sizing & pattern style My Design $ 177.00 Our Style Variation…" at bounding box center [372, 345] width 254 height 691
click at [254, 10] on link "<" at bounding box center [254, 11] width 4 height 8
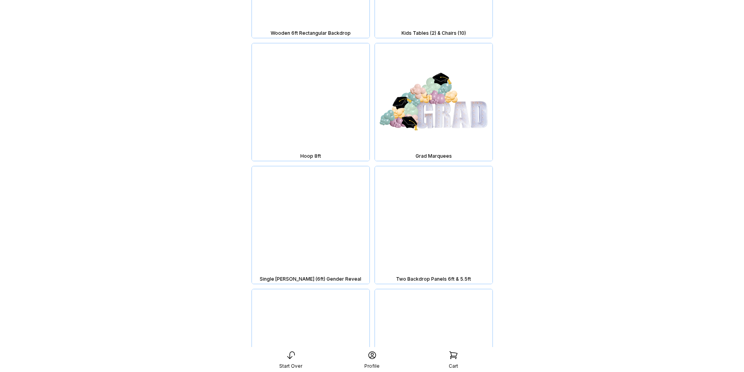
scroll to position [1089, 0]
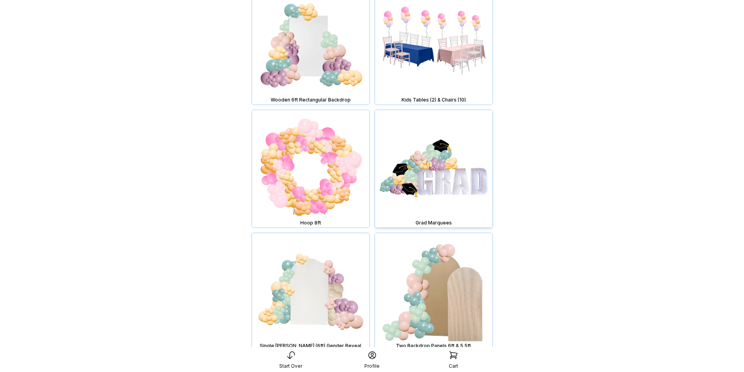
click at [448, 184] on img at bounding box center [434, 169] width 118 height 118
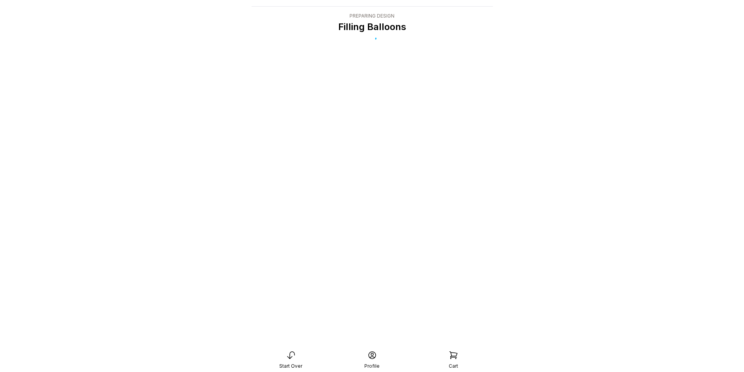
scroll to position [16, 0]
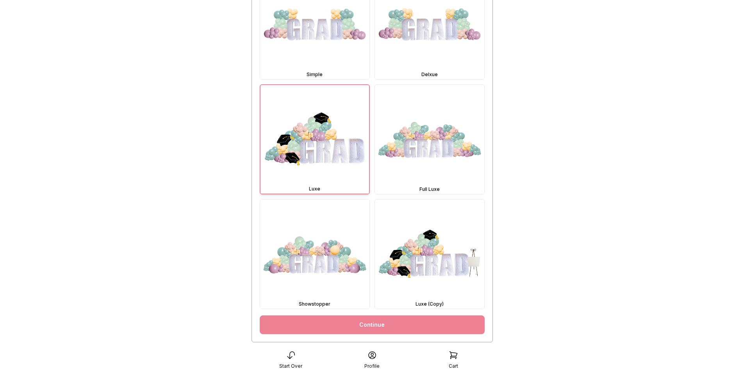
scroll to position [267, 0]
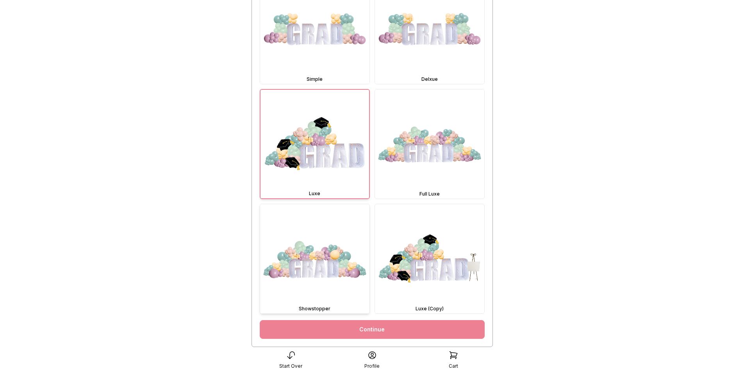
click at [332, 254] on img at bounding box center [314, 258] width 109 height 109
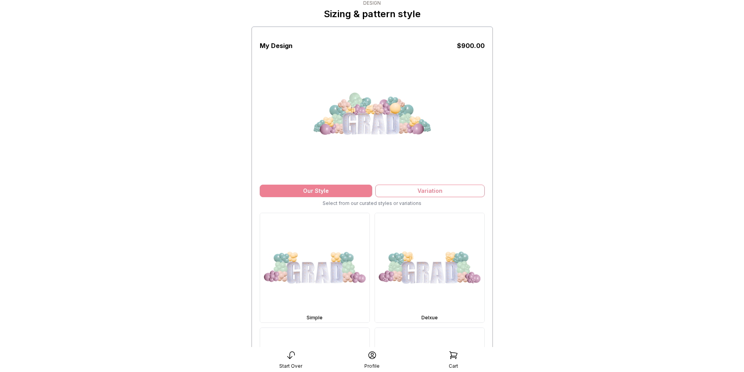
scroll to position [0, 0]
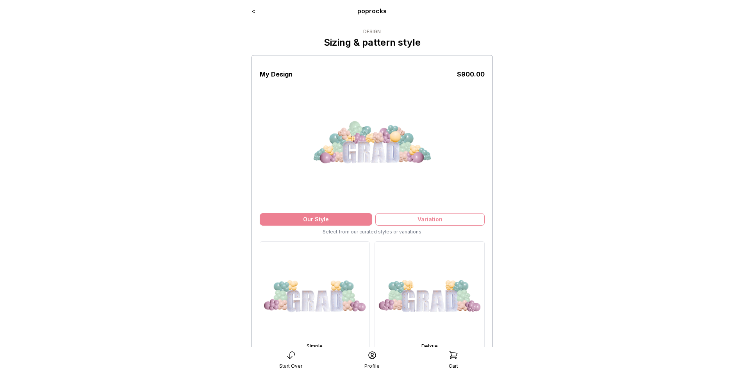
click at [254, 12] on link "<" at bounding box center [254, 11] width 4 height 8
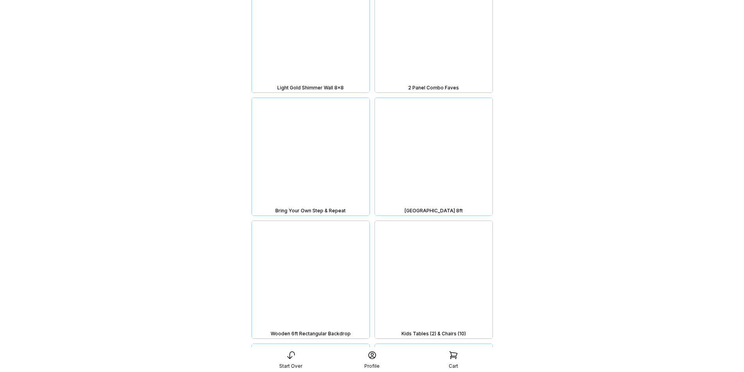
scroll to position [860, 0]
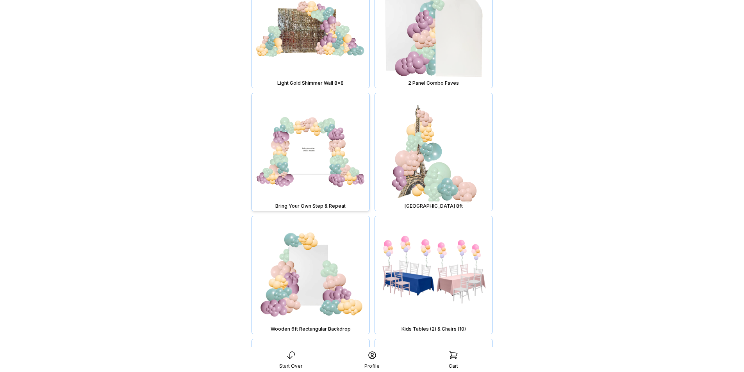
click at [323, 157] on img at bounding box center [311, 152] width 118 height 118
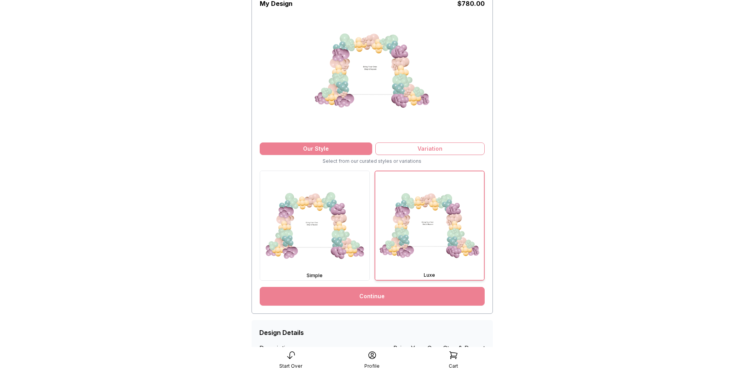
scroll to position [68, 0]
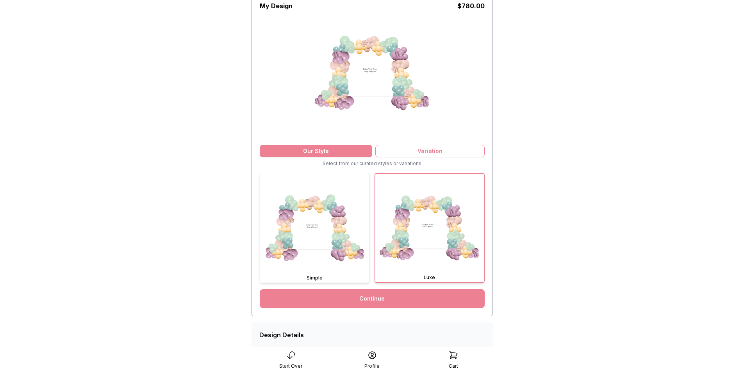
click at [314, 234] on img at bounding box center [314, 227] width 109 height 109
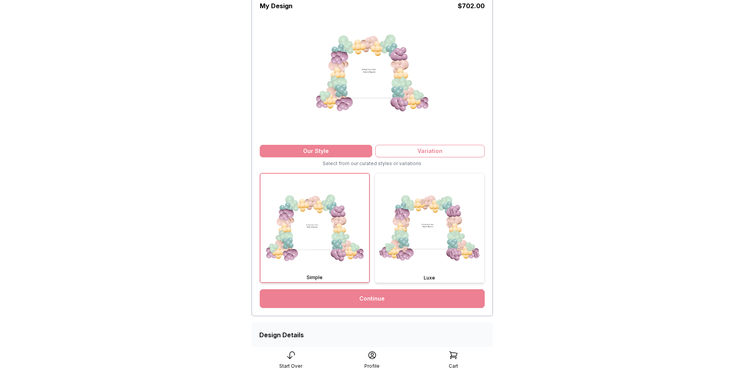
click at [427, 231] on img at bounding box center [429, 227] width 109 height 109
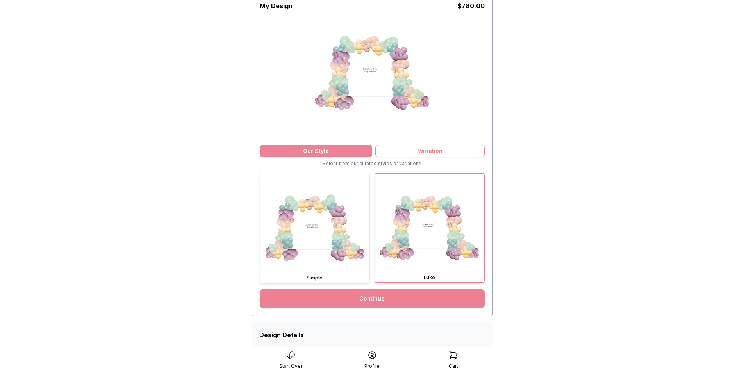
click at [311, 238] on img at bounding box center [314, 227] width 109 height 109
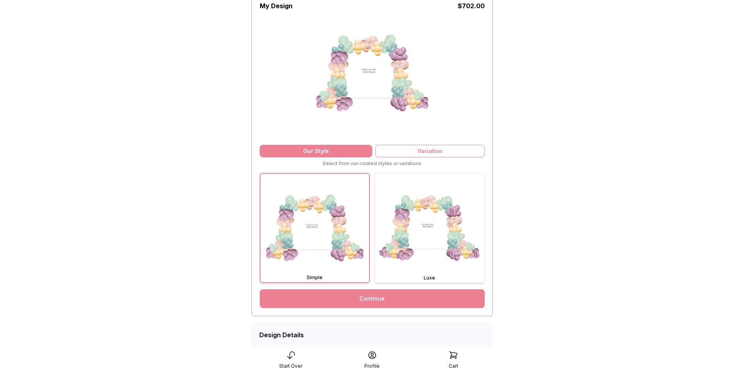
click at [449, 237] on img at bounding box center [429, 227] width 109 height 109
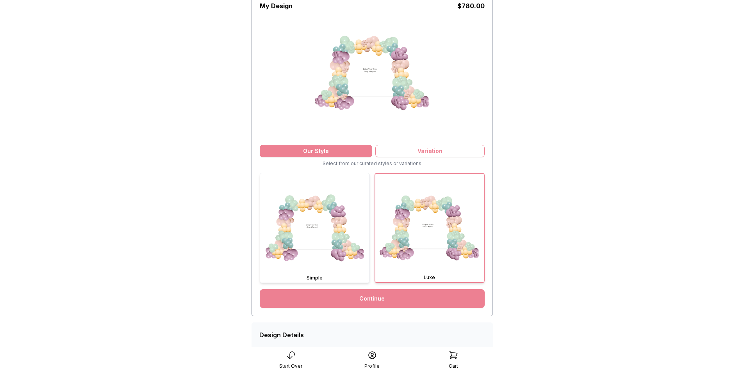
click at [277, 239] on img at bounding box center [314, 227] width 109 height 109
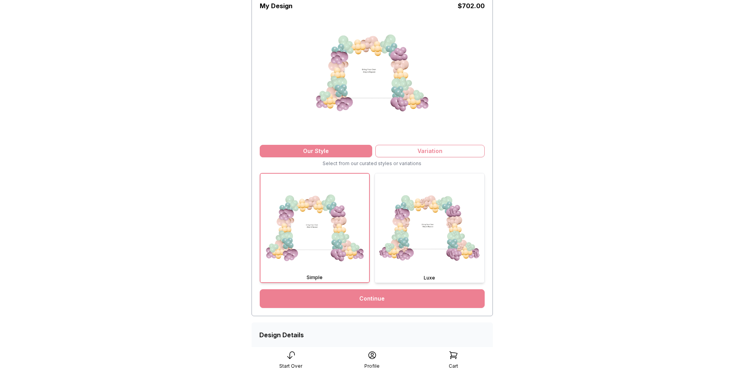
click at [421, 234] on img at bounding box center [429, 227] width 109 height 109
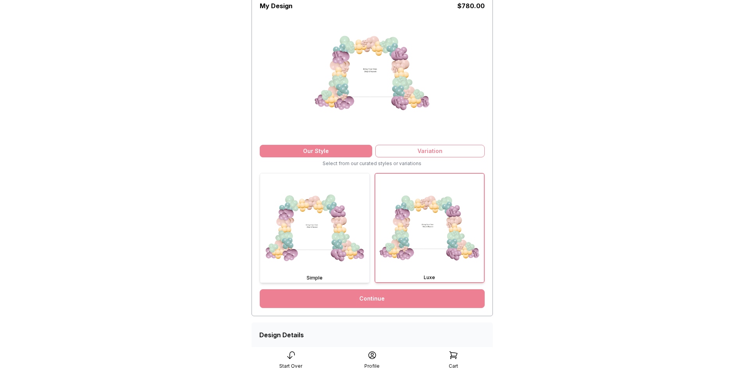
click at [317, 235] on img at bounding box center [314, 227] width 109 height 109
